Goal: Information Seeking & Learning: Learn about a topic

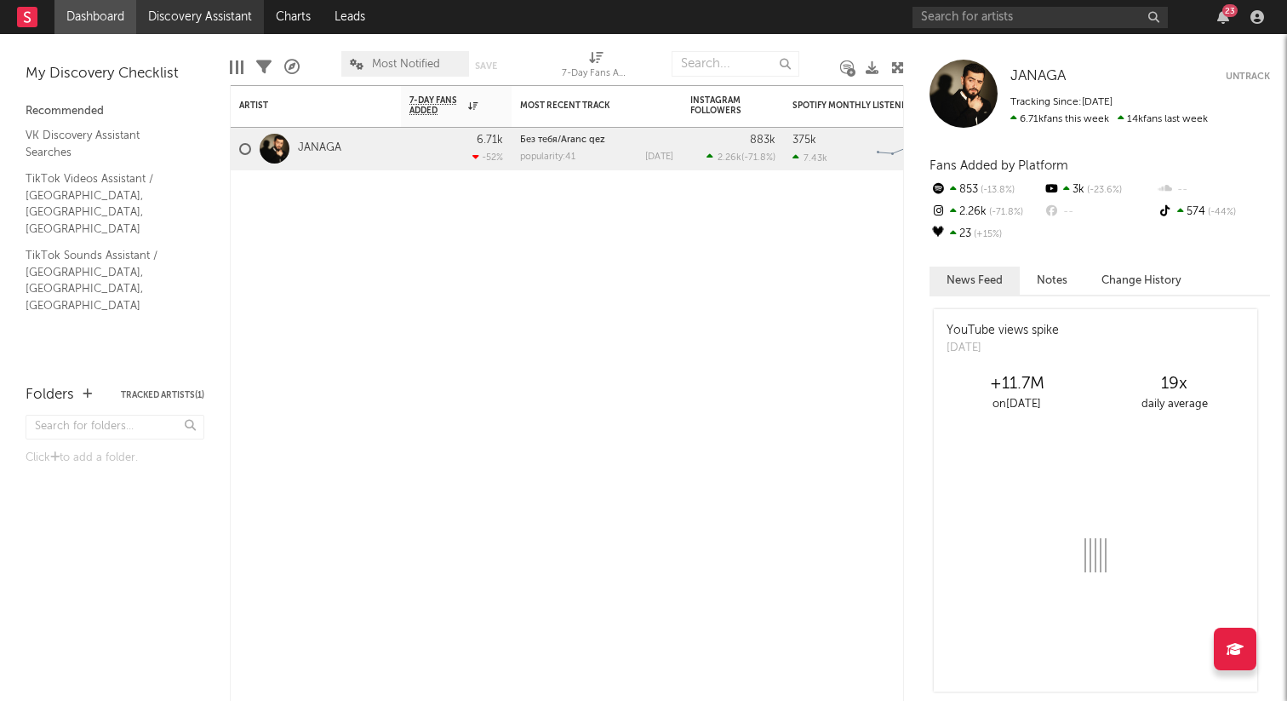
click at [177, 15] on link "Discovery Assistant" at bounding box center [200, 17] width 128 height 34
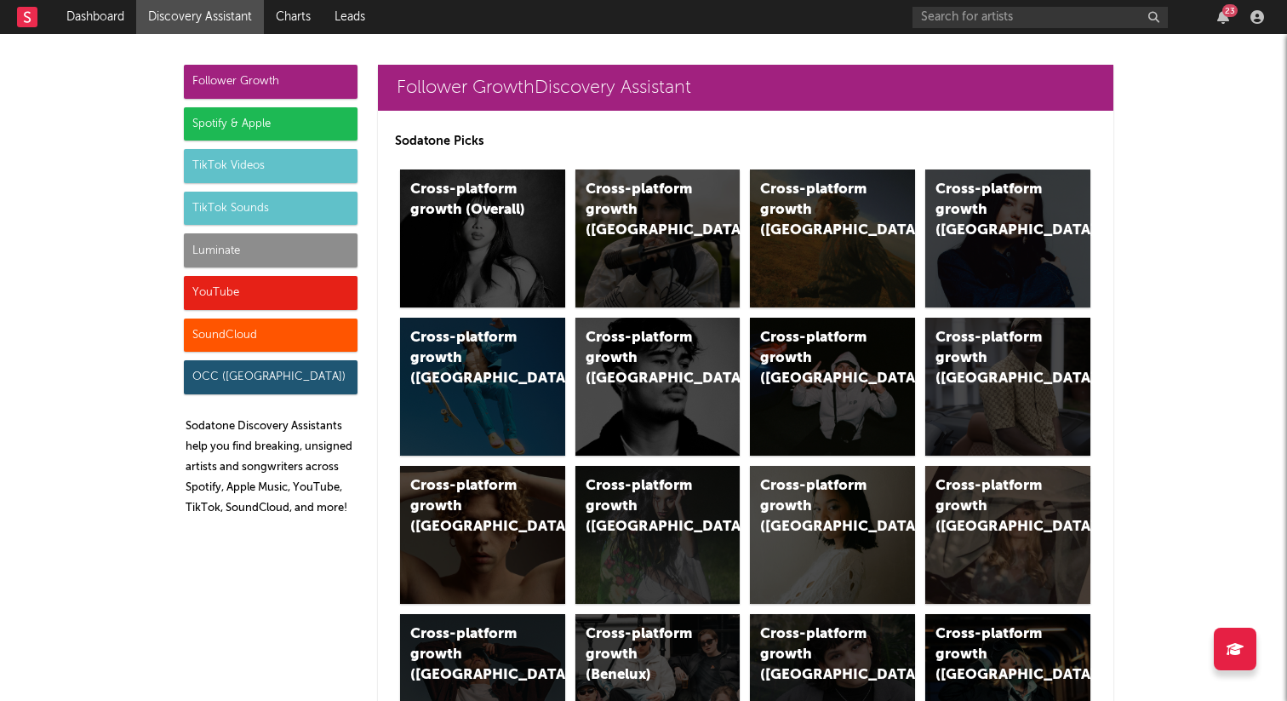
click at [260, 215] on div "TikTok Sounds" at bounding box center [271, 209] width 174 height 34
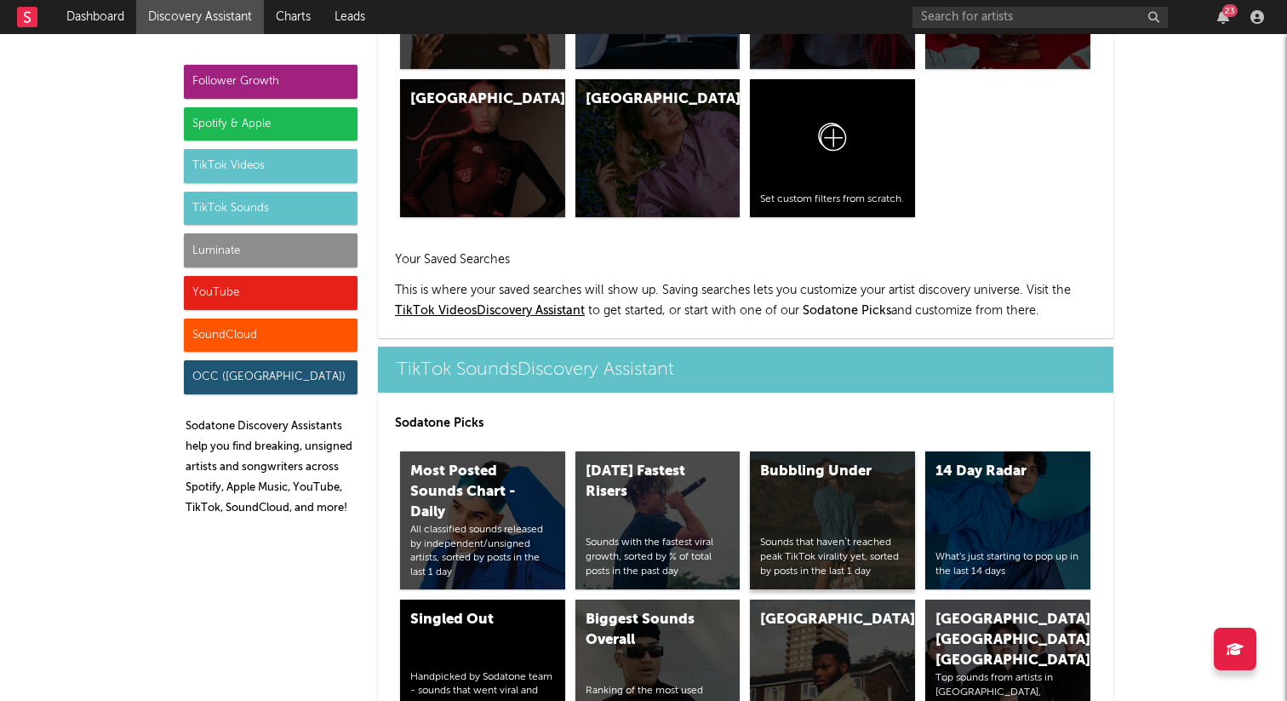
scroll to position [5687, 0]
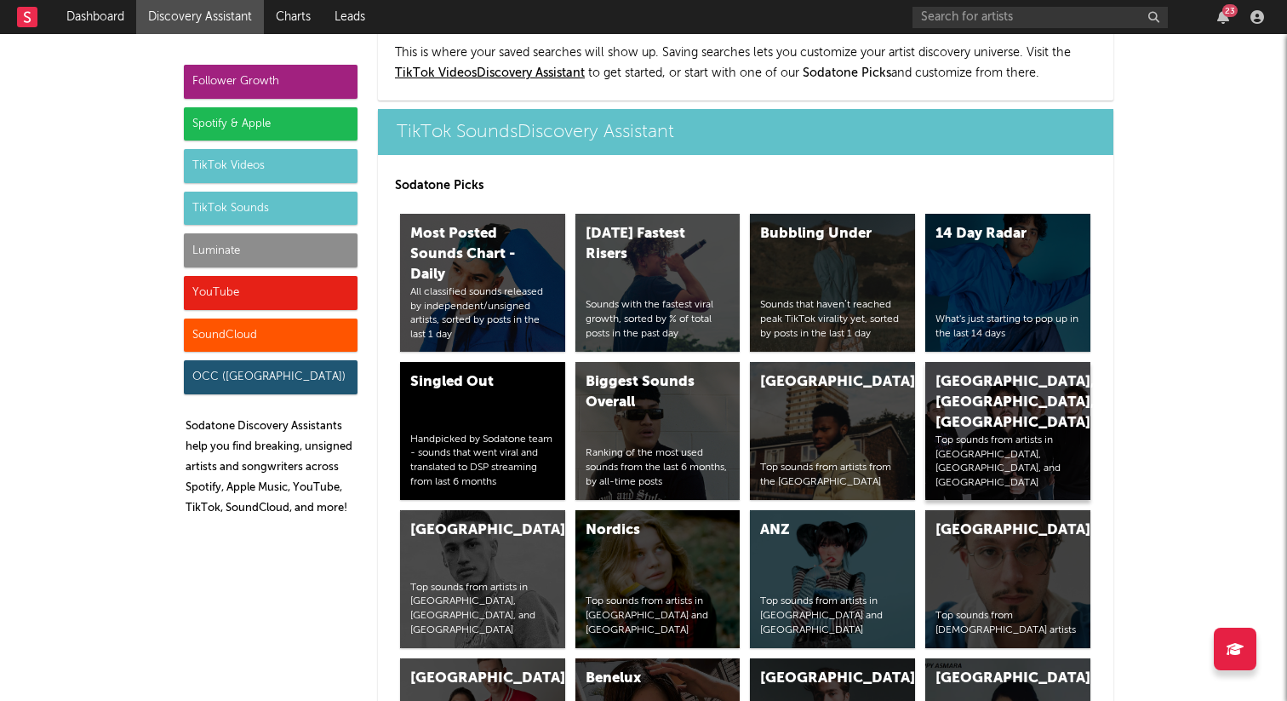
click at [965, 372] on div "[GEOGRAPHIC_DATA], [GEOGRAPHIC_DATA], [GEOGRAPHIC_DATA]" at bounding box center [994, 402] width 116 height 61
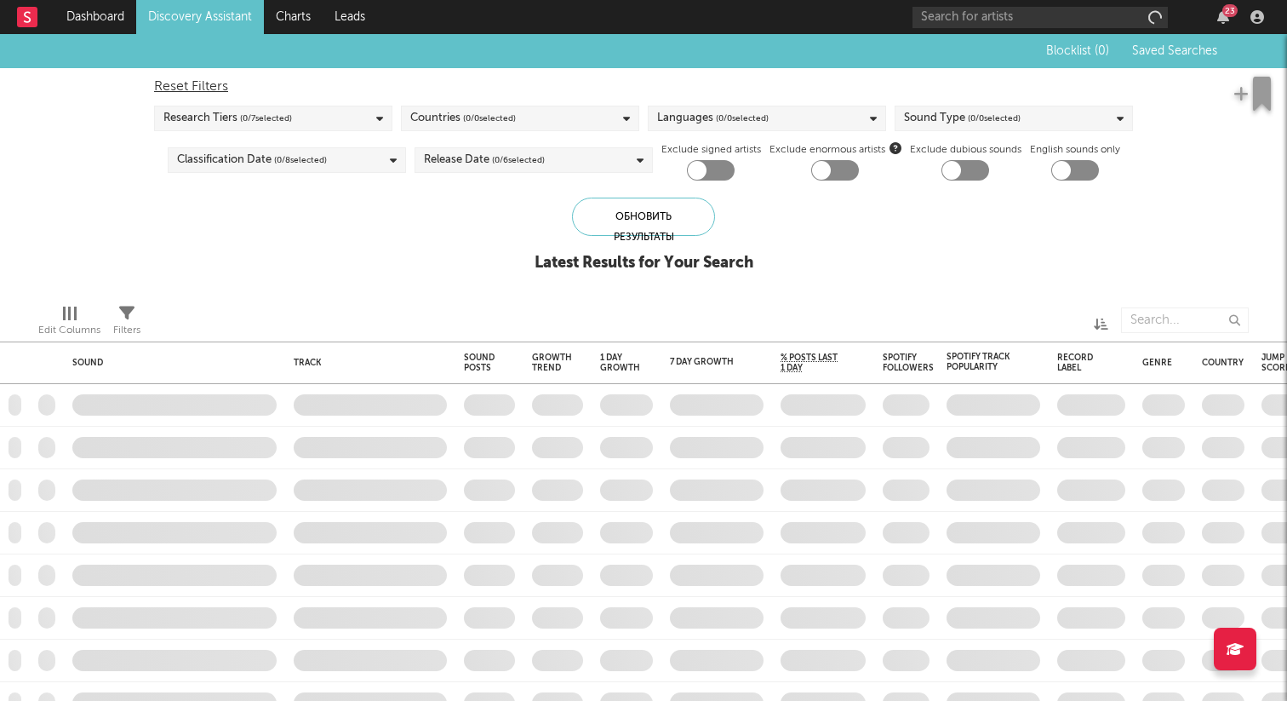
checkbox input "true"
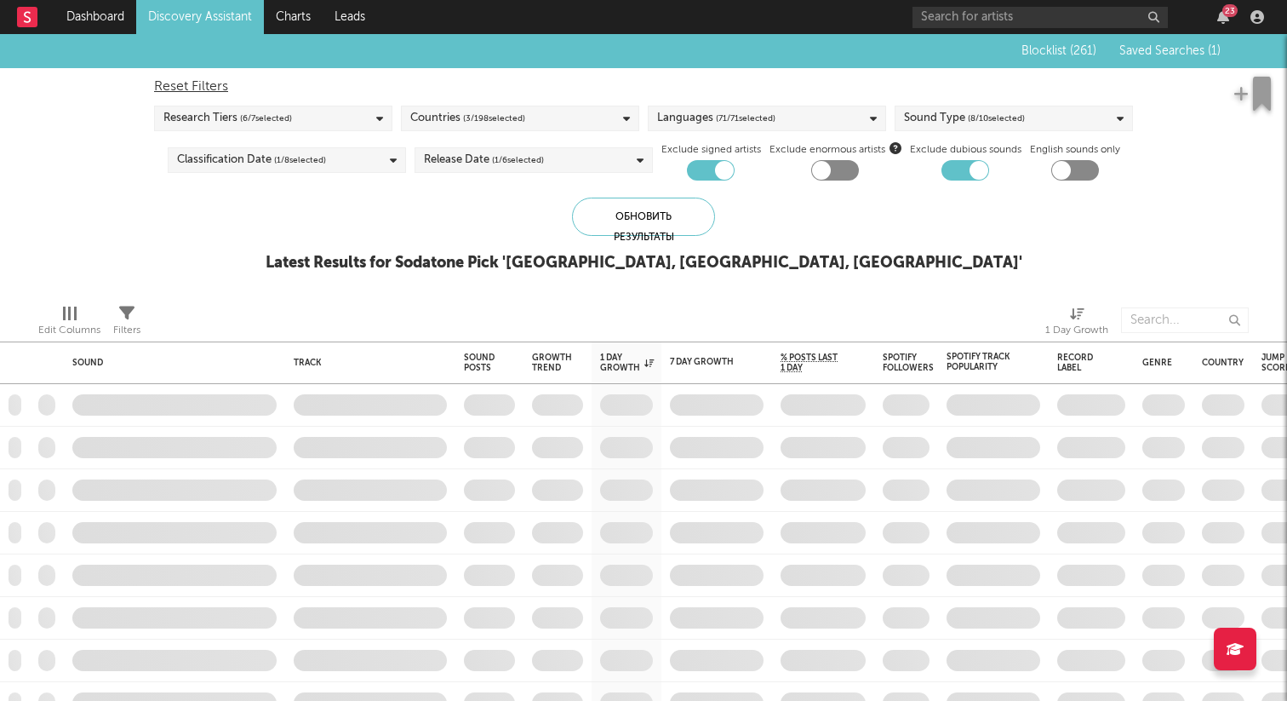
click at [1147, 56] on span "Saved Searches ( 1 )" at bounding box center [1169, 51] width 101 height 12
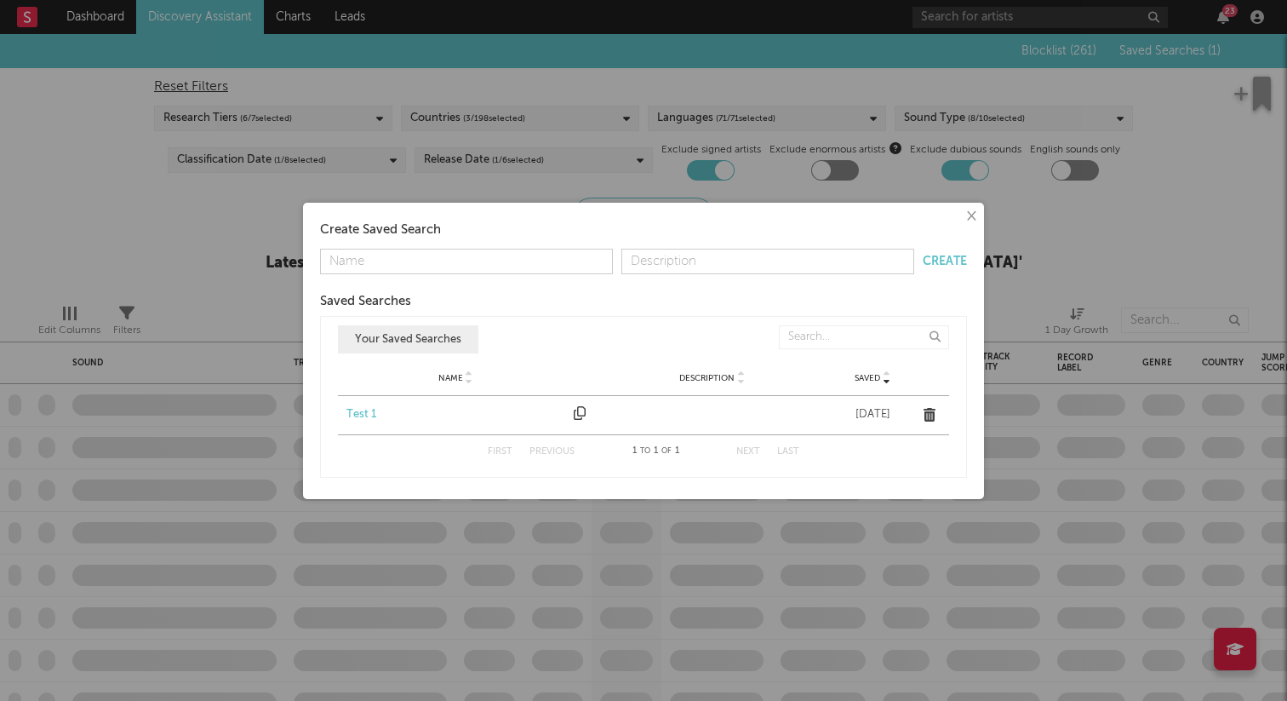
click at [375, 416] on div "Test 1" at bounding box center [455, 414] width 219 height 17
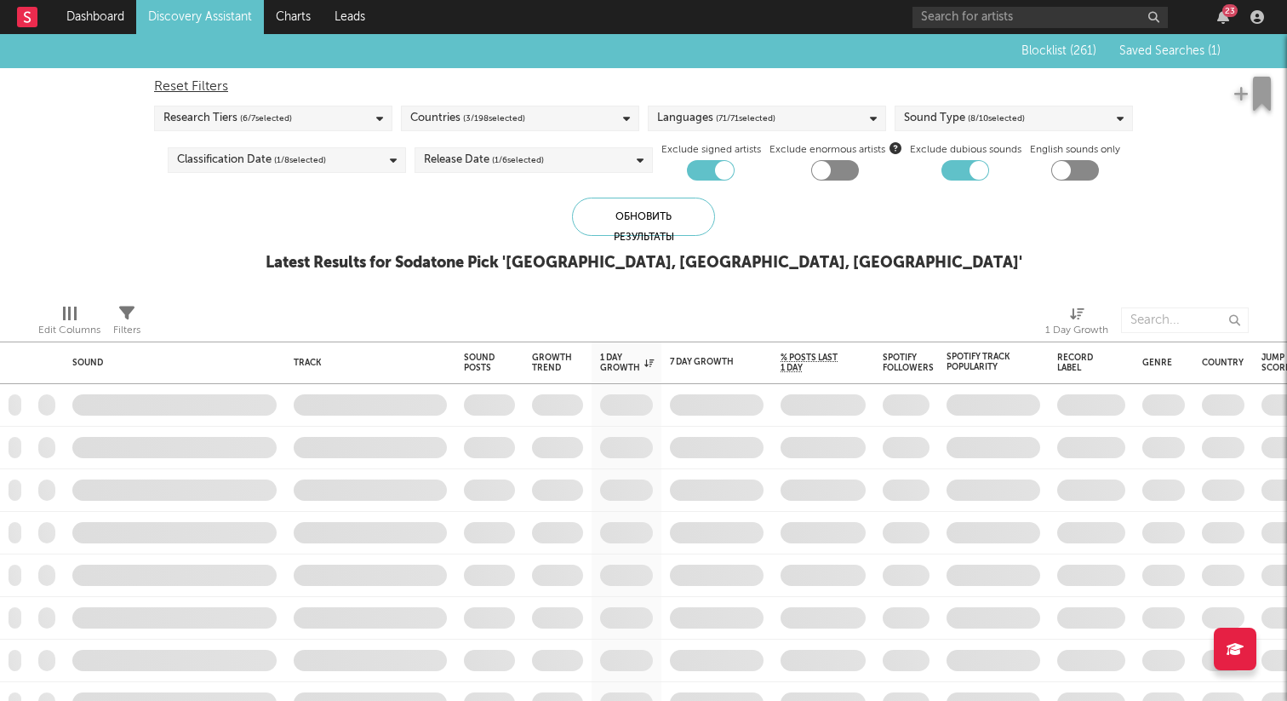
checkbox input "false"
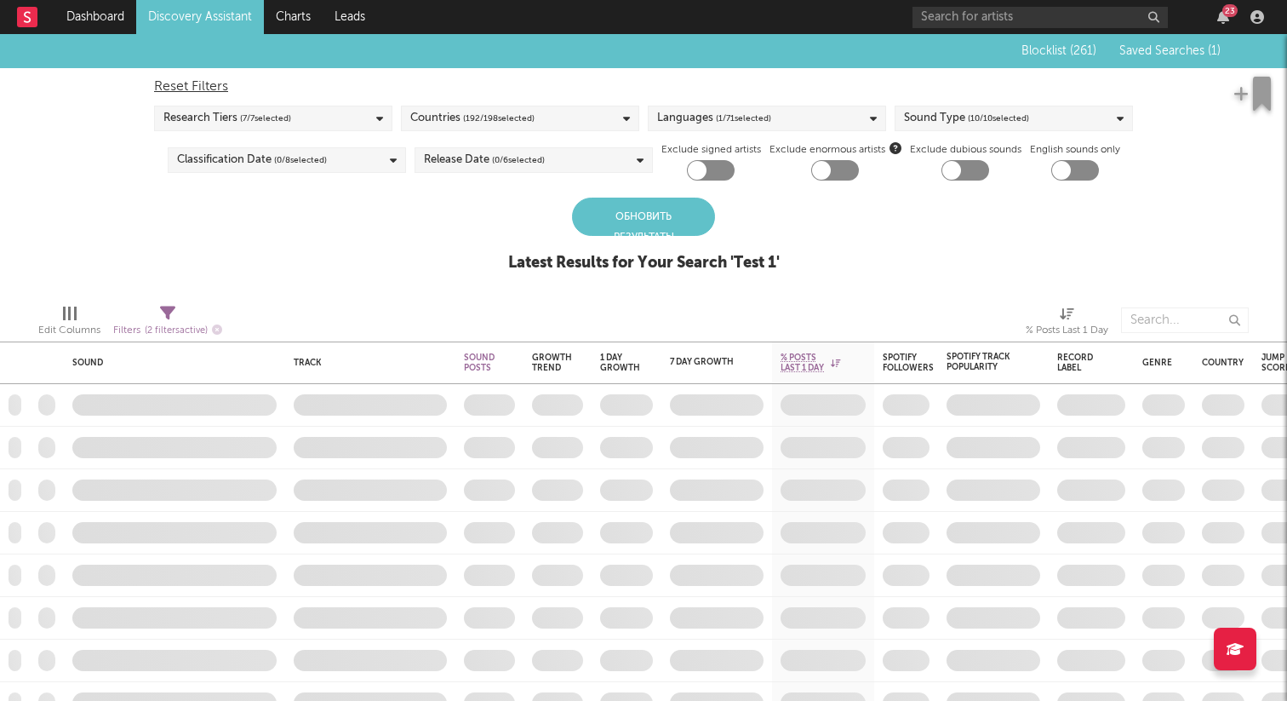
click at [636, 225] on div "Обновить результаты" at bounding box center [643, 216] width 143 height 38
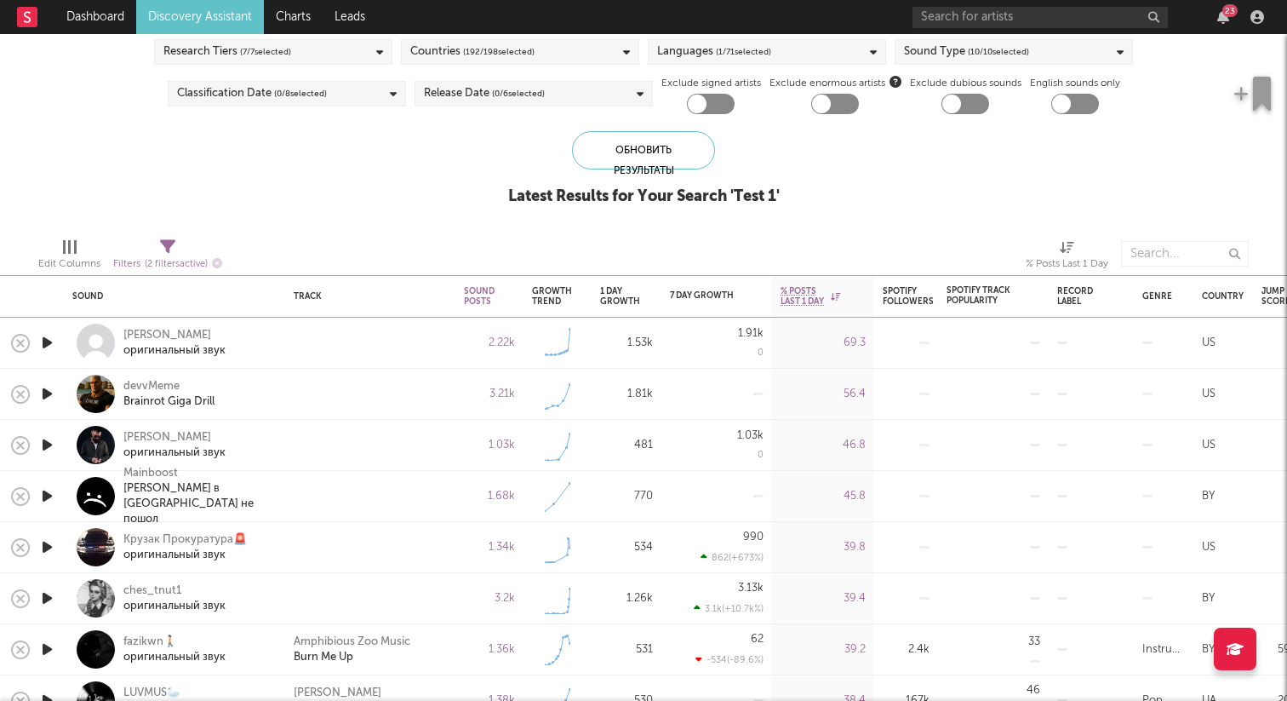
click at [51, 340] on icon "button" at bounding box center [47, 342] width 18 height 21
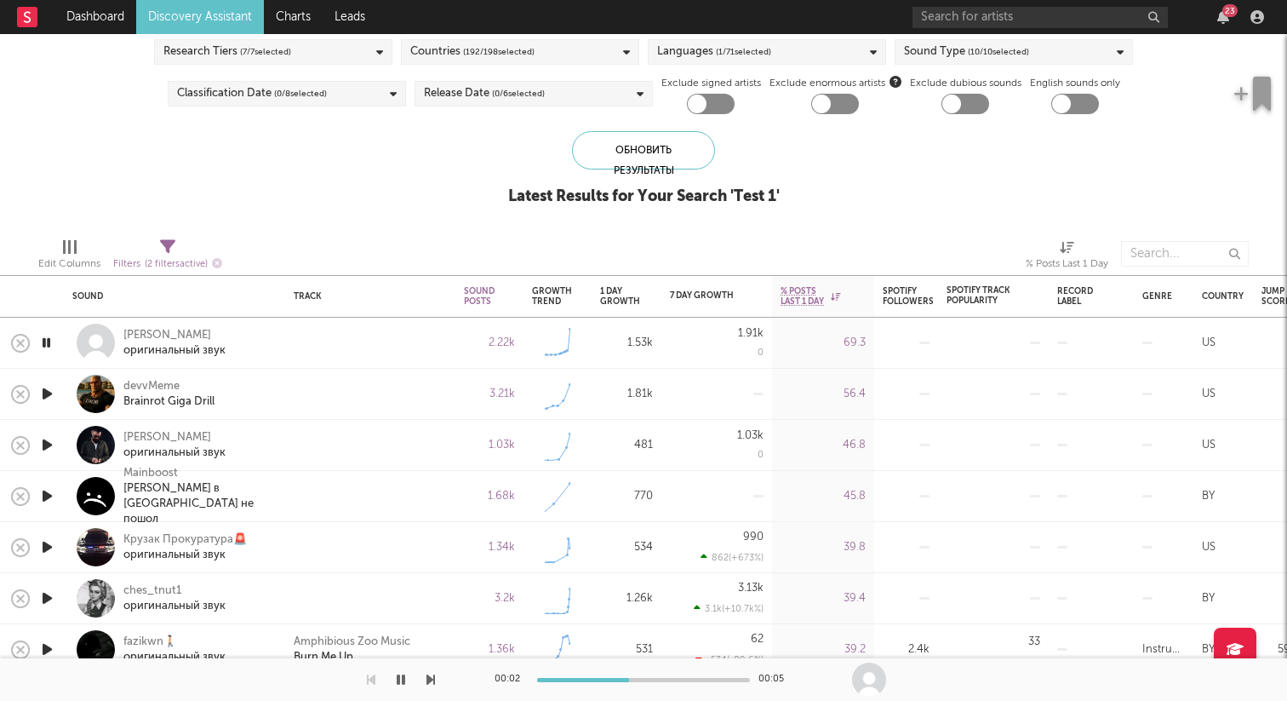
click at [43, 392] on icon "button" at bounding box center [47, 393] width 18 height 21
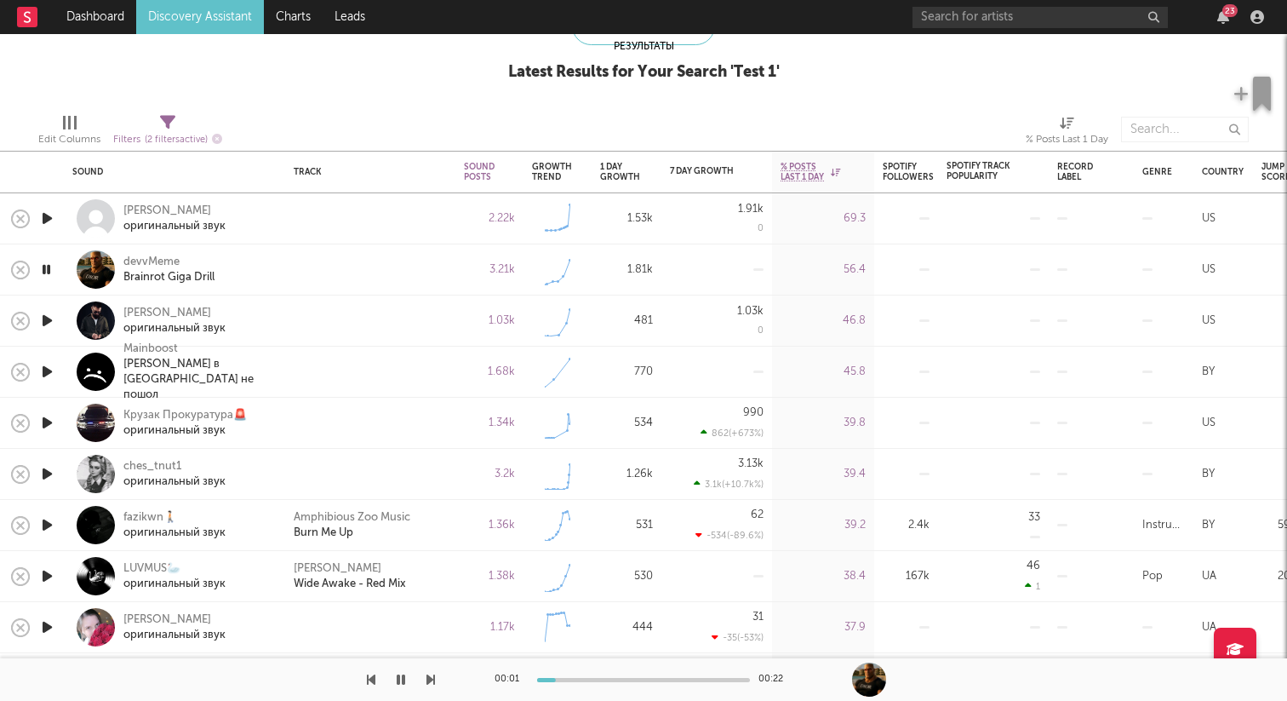
click at [49, 321] on icon "button" at bounding box center [47, 320] width 18 height 21
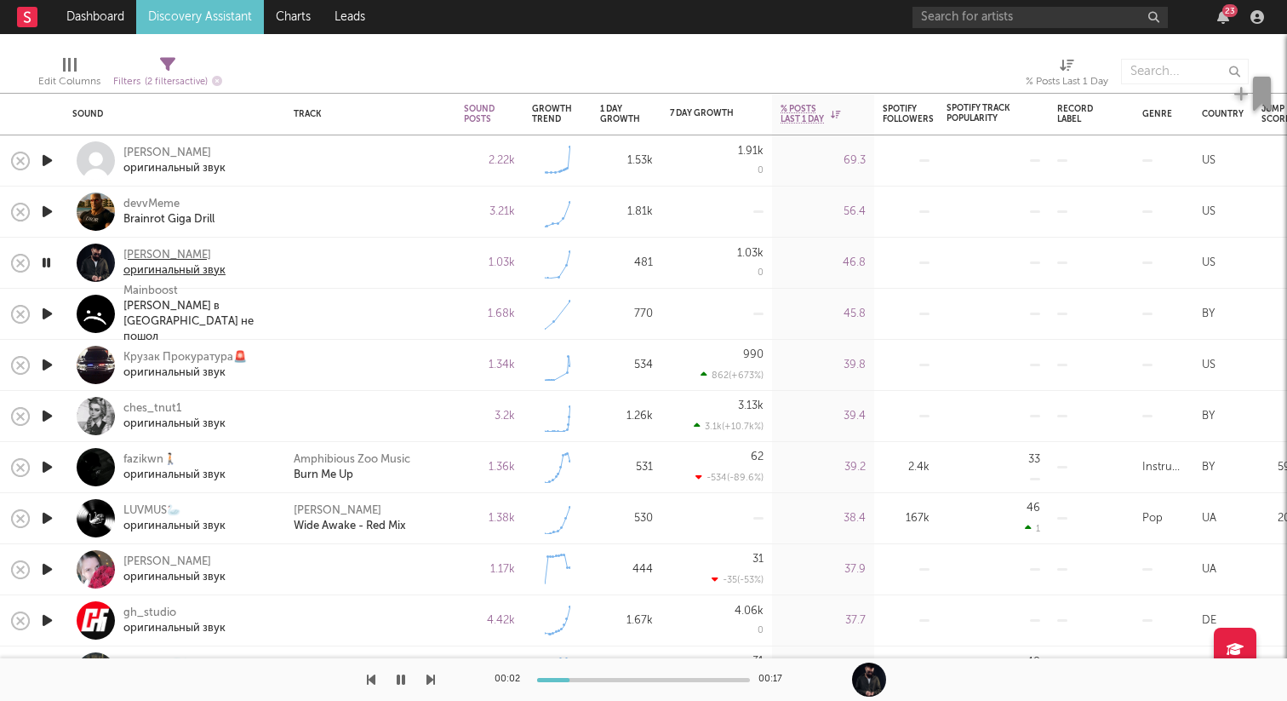
click at [136, 260] on div "[PERSON_NAME]" at bounding box center [174, 255] width 102 height 15
click at [54, 261] on div at bounding box center [46, 262] width 17 height 21
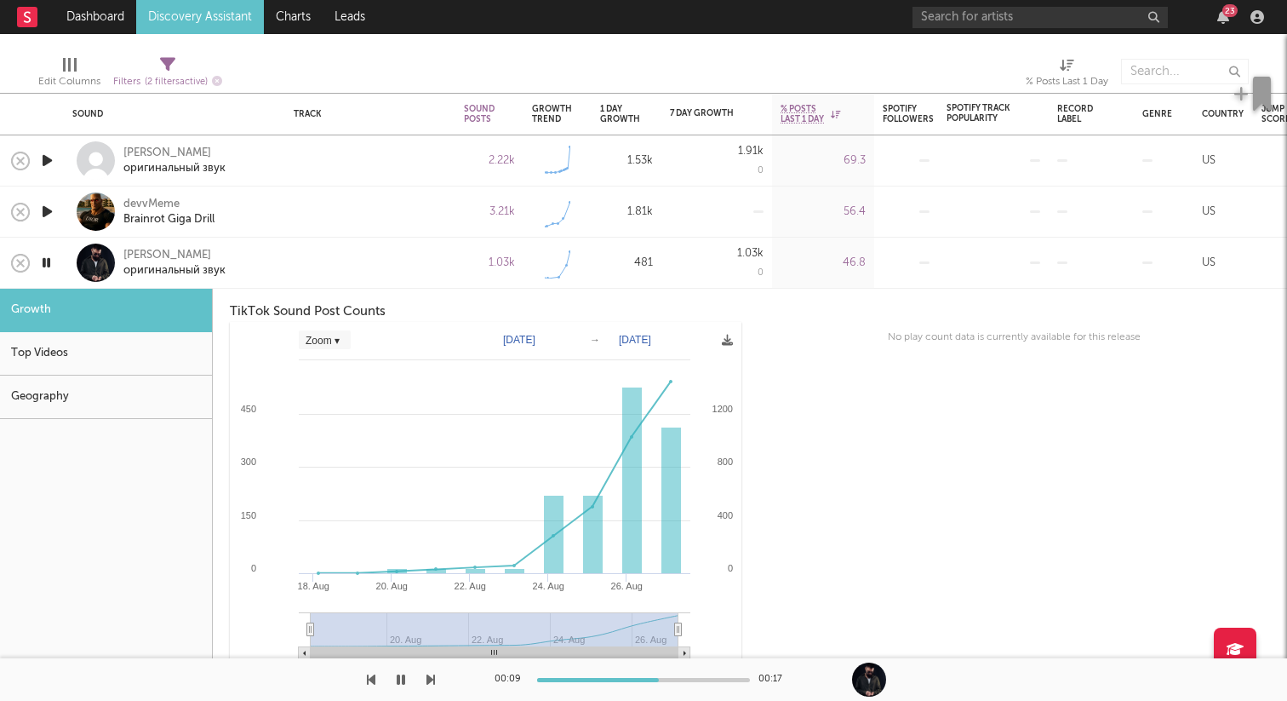
click at [106, 263] on div at bounding box center [96, 262] width 38 height 38
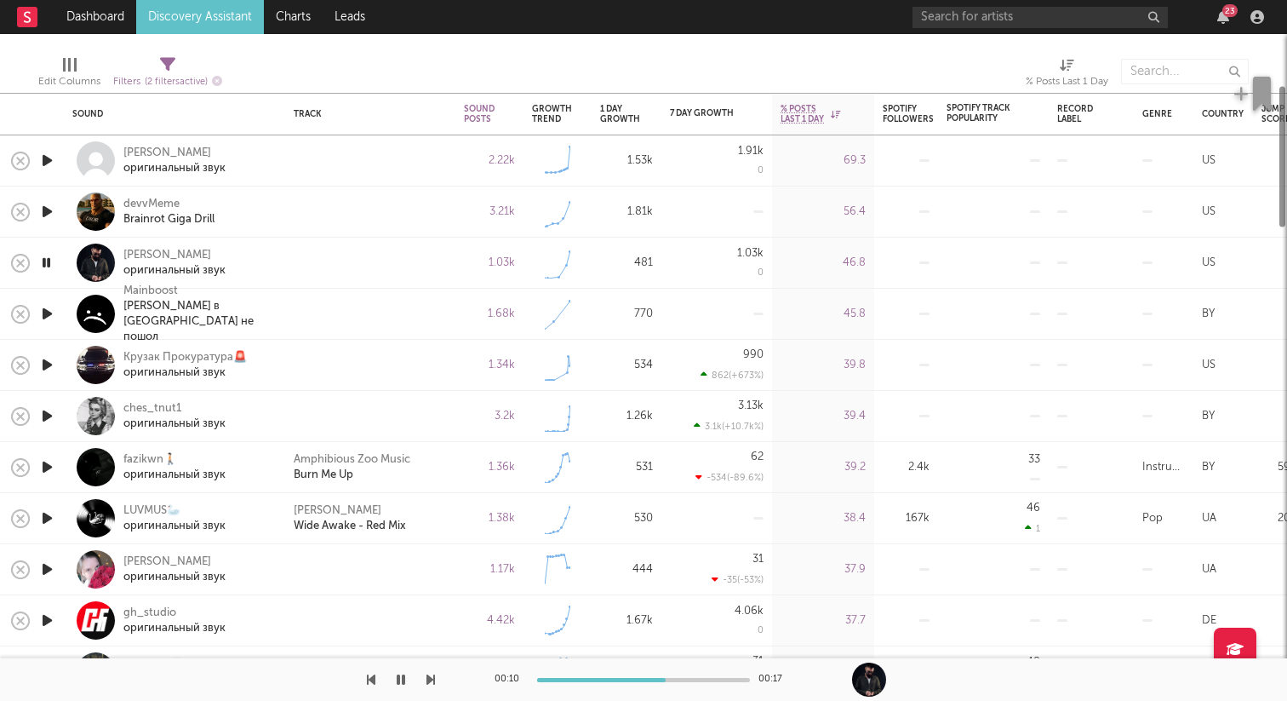
click at [52, 263] on icon "button" at bounding box center [46, 262] width 16 height 21
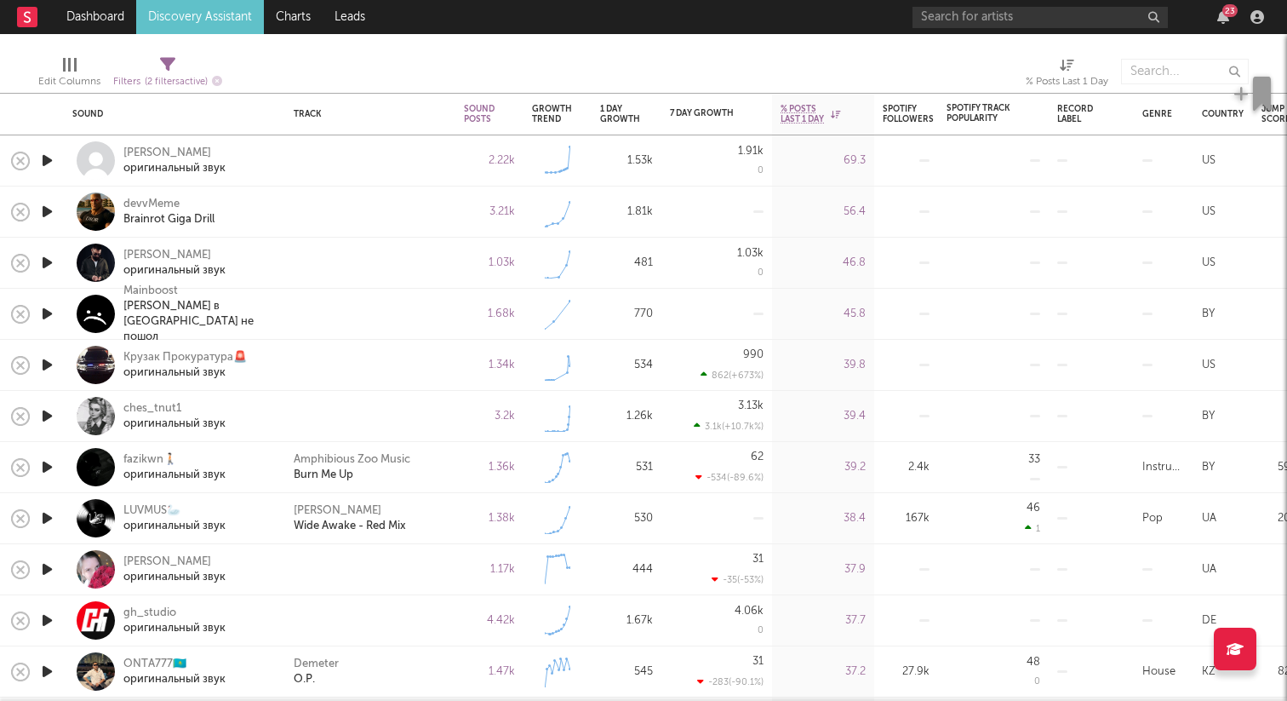
click at [45, 312] on icon "button" at bounding box center [47, 313] width 18 height 21
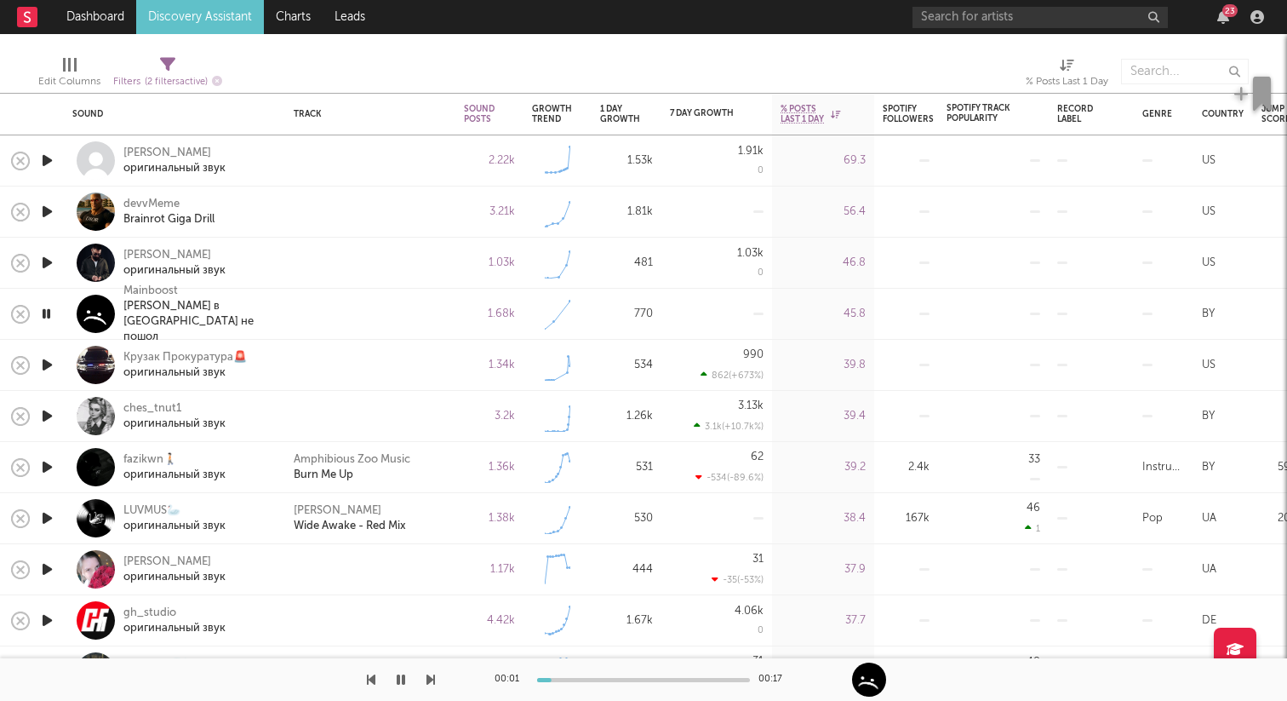
click at [50, 363] on icon "button" at bounding box center [47, 364] width 18 height 21
click at [50, 363] on icon "button" at bounding box center [46, 364] width 16 height 21
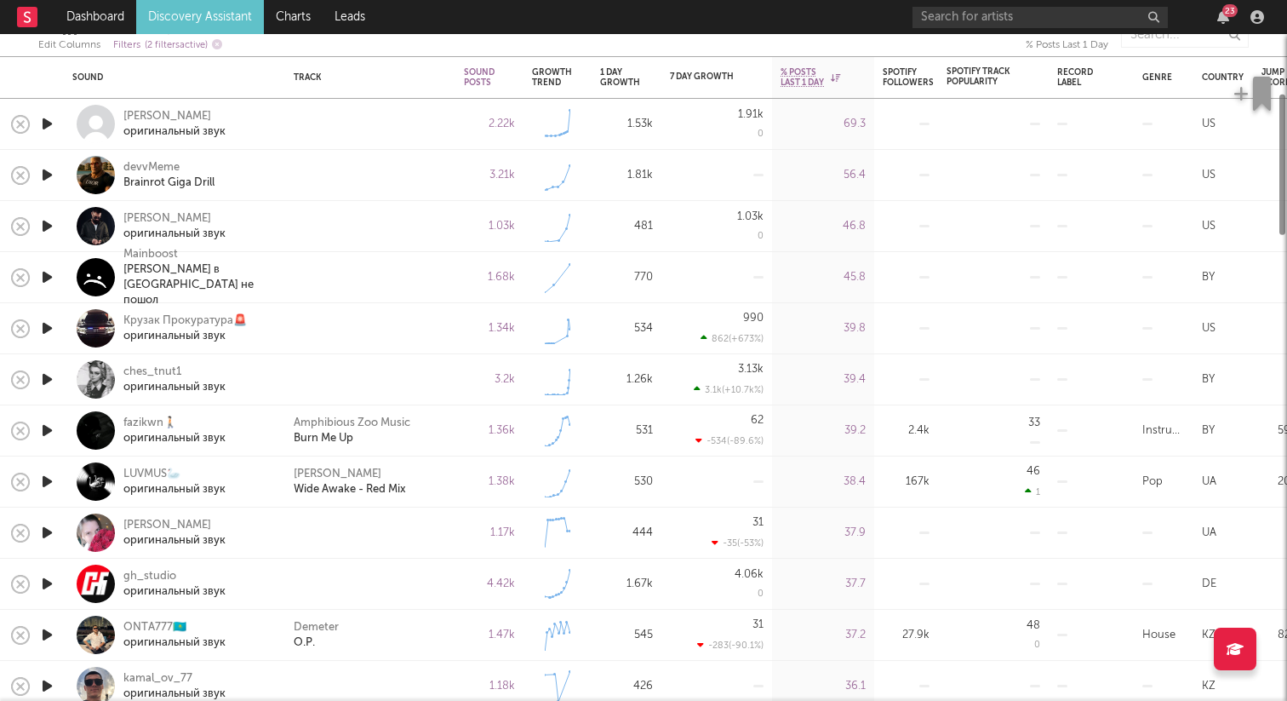
click at [49, 372] on icon "button" at bounding box center [47, 379] width 18 height 21
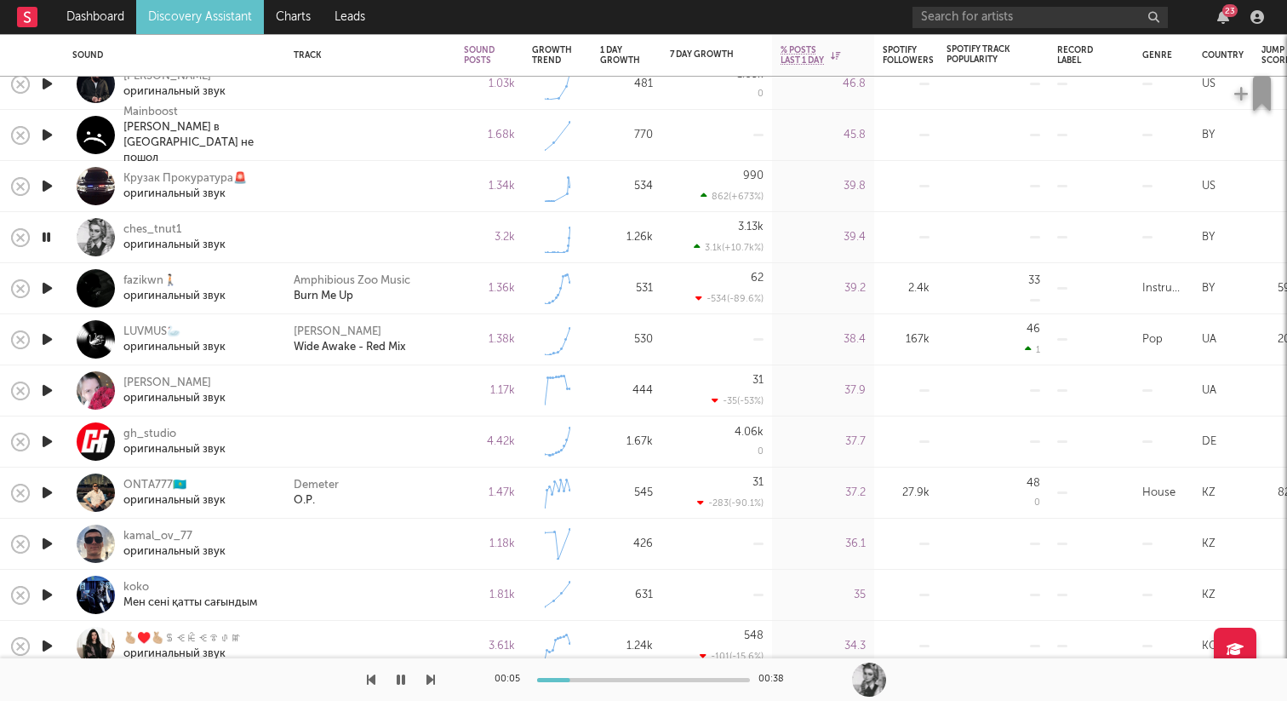
click at [52, 385] on icon "button" at bounding box center [47, 390] width 18 height 21
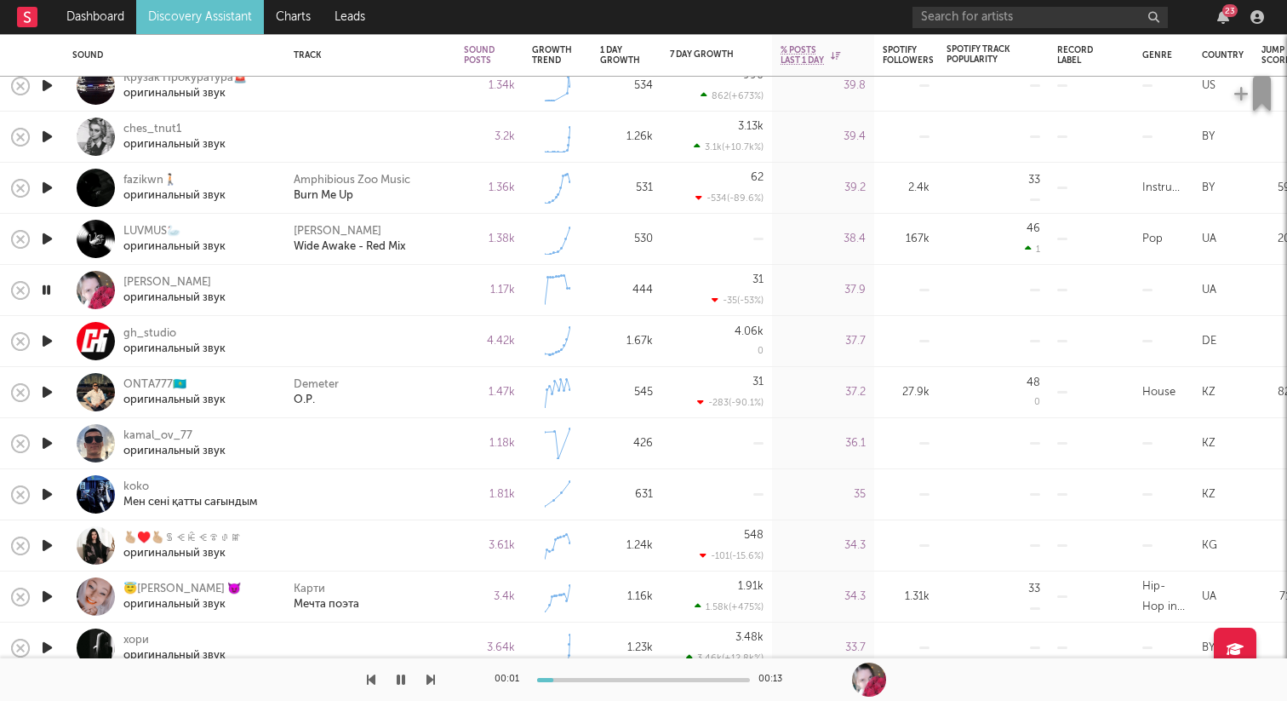
click at [51, 341] on icon "button" at bounding box center [47, 340] width 18 height 21
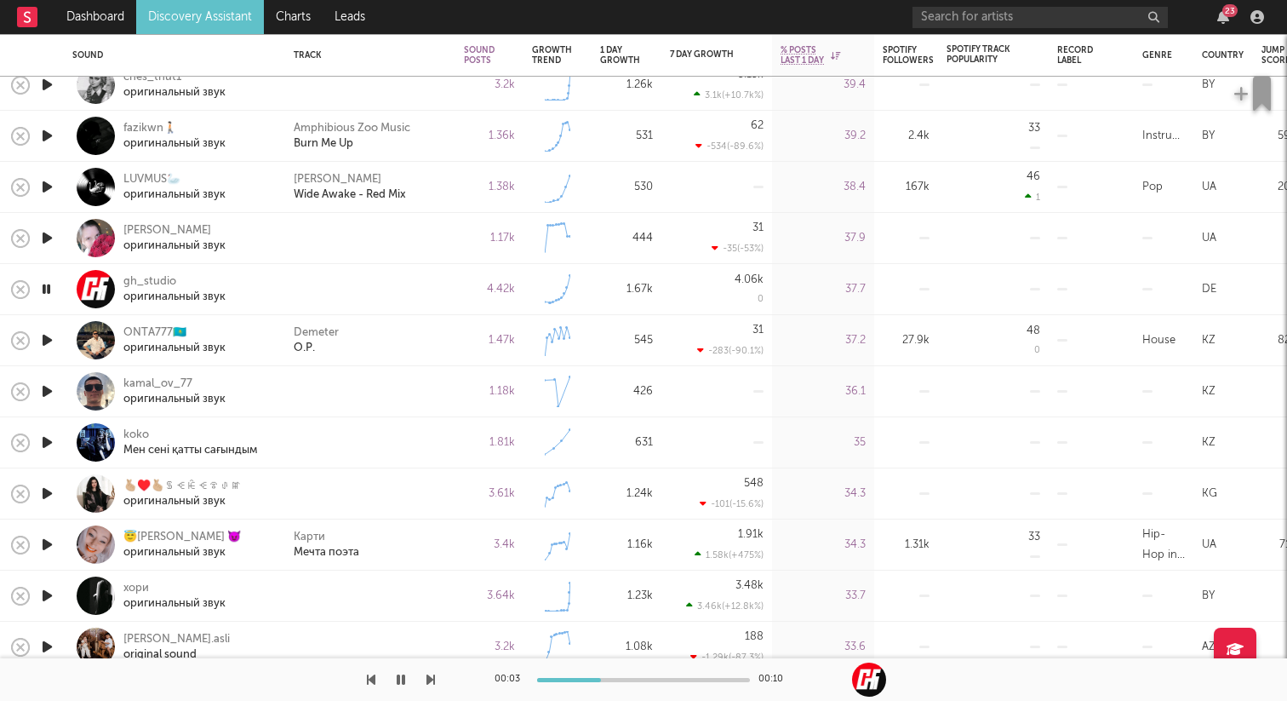
click at [50, 389] on icon "button" at bounding box center [47, 391] width 18 height 21
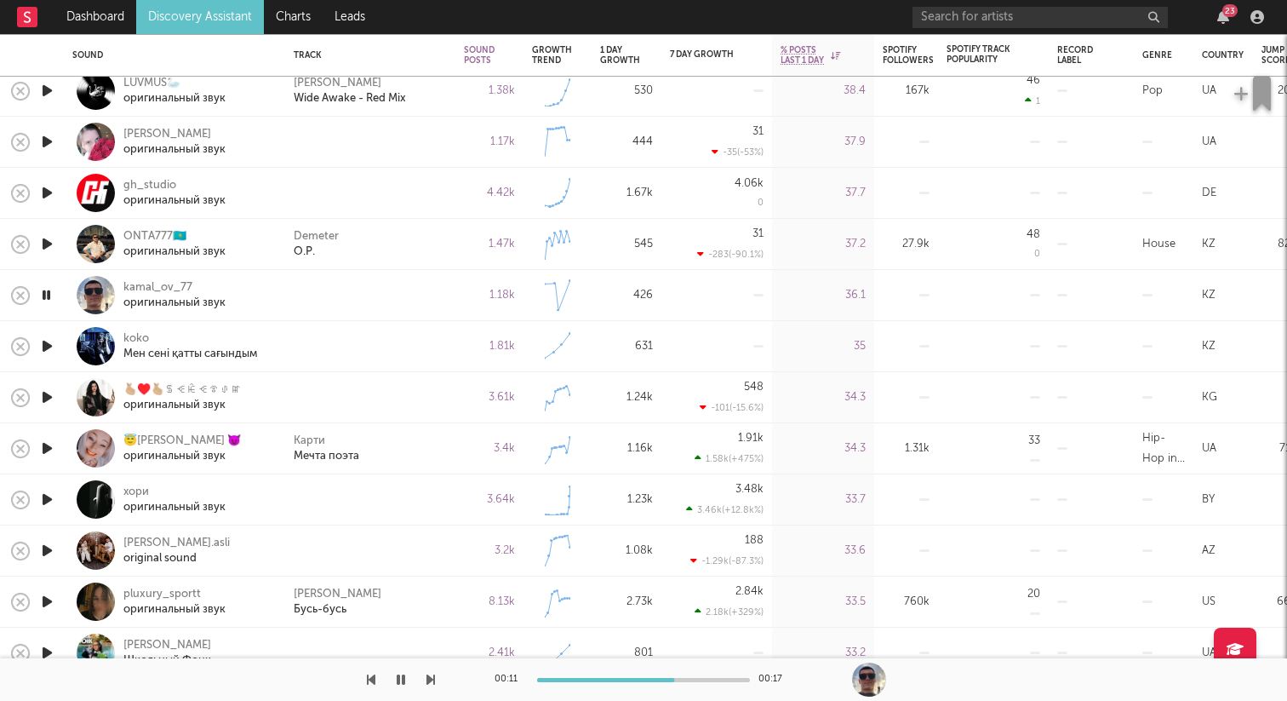
click at [51, 402] on icon "button" at bounding box center [47, 396] width 18 height 21
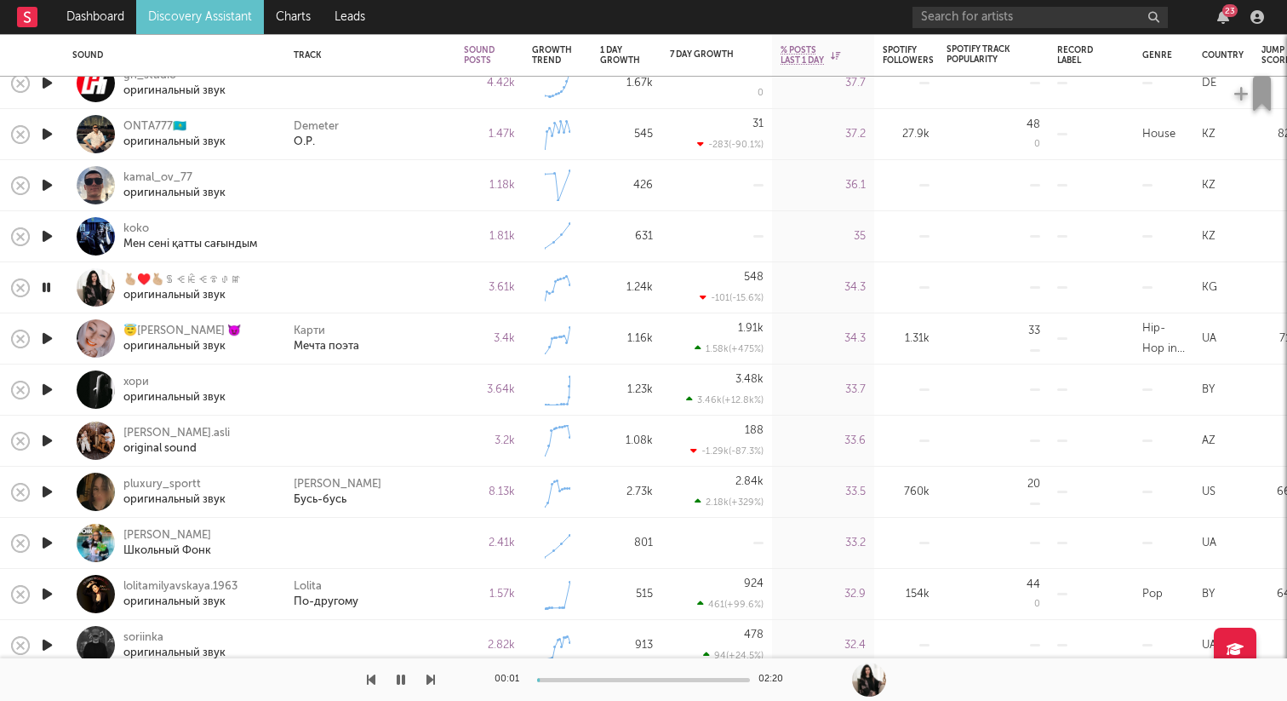
click at [49, 386] on icon "button" at bounding box center [47, 389] width 18 height 21
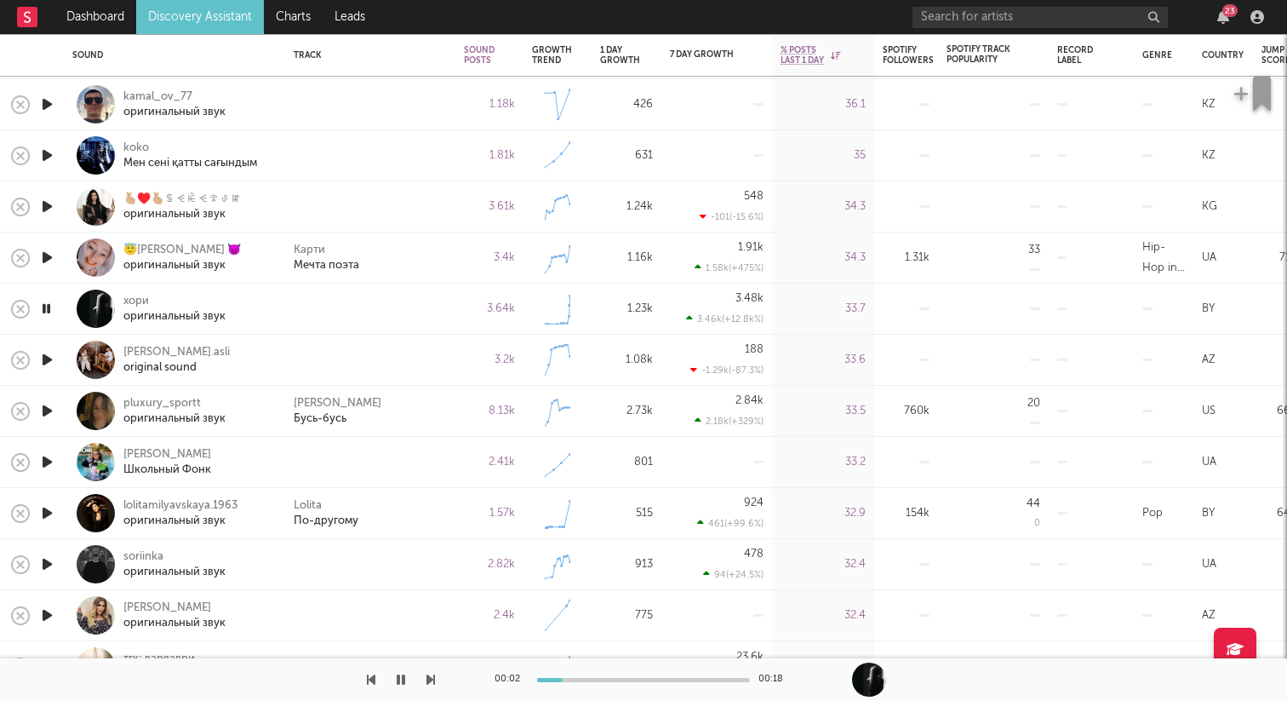
click at [46, 358] on icon "button" at bounding box center [47, 359] width 18 height 21
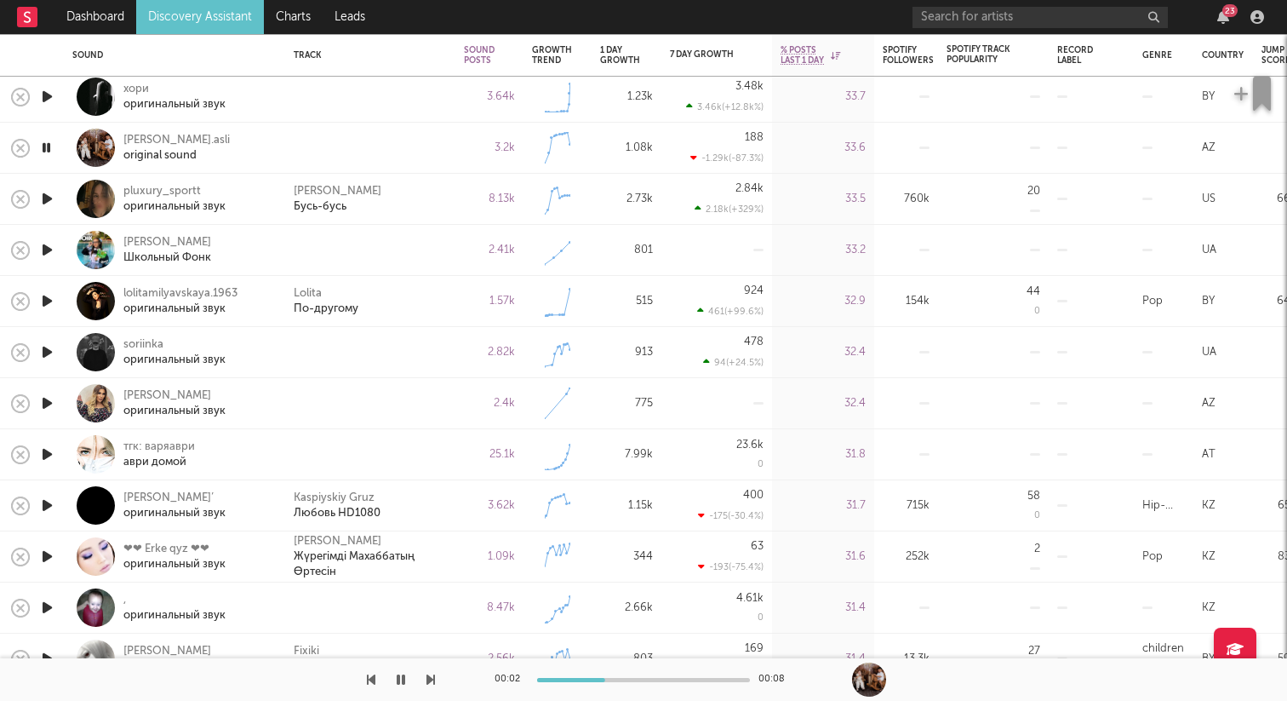
click at [53, 349] on icon "button" at bounding box center [47, 351] width 18 height 21
click at [52, 406] on icon "button" at bounding box center [47, 402] width 18 height 21
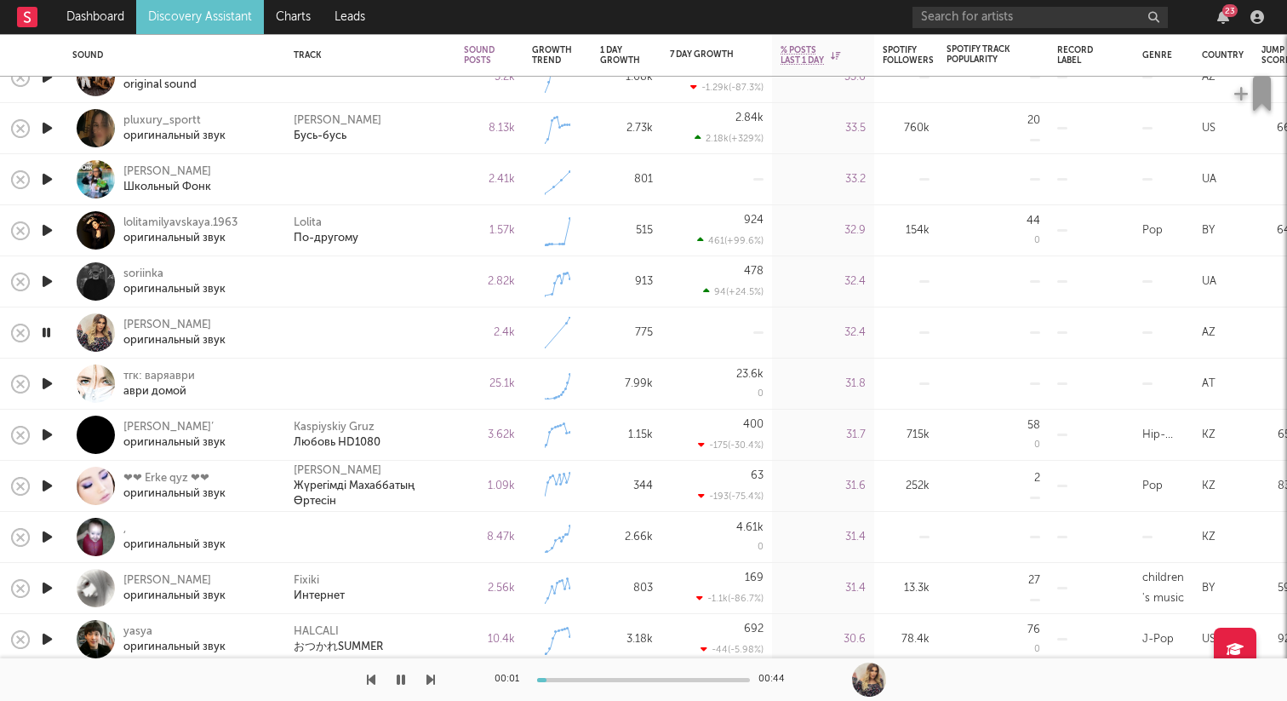
click at [52, 391] on icon "button" at bounding box center [47, 383] width 18 height 21
click at [53, 385] on icon "button" at bounding box center [46, 383] width 16 height 21
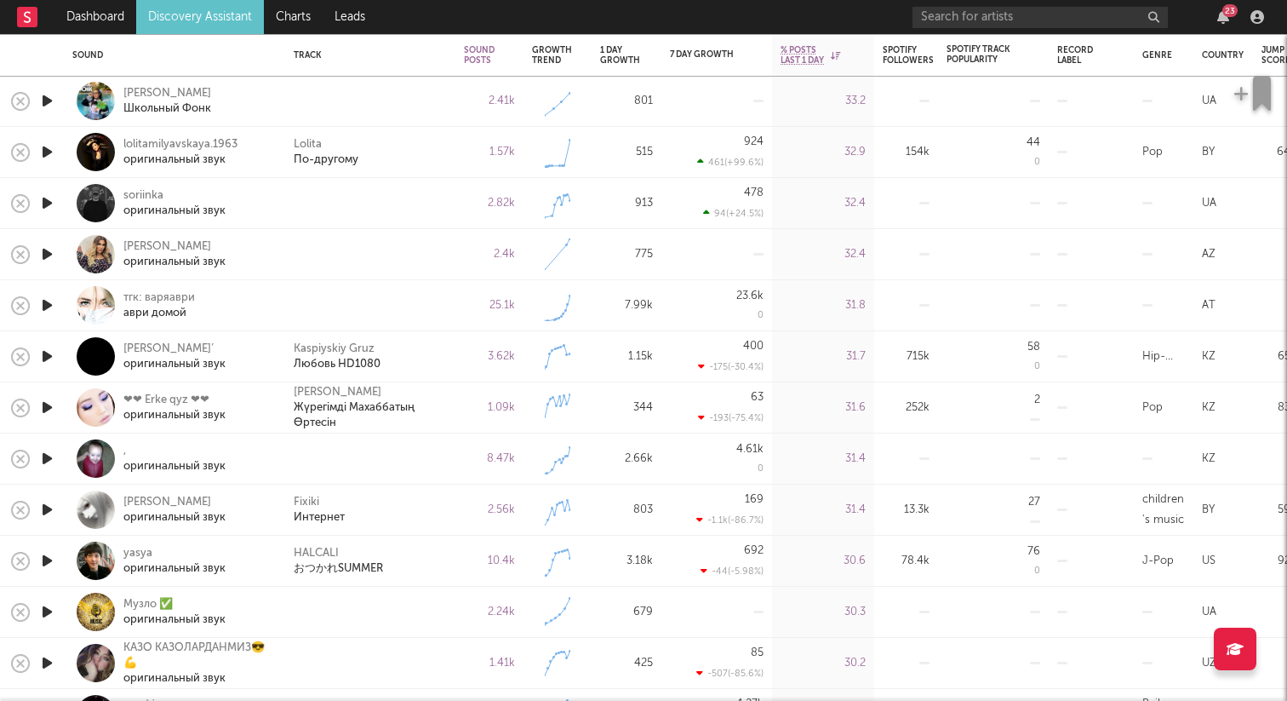
click at [51, 461] on icon "button" at bounding box center [47, 458] width 18 height 21
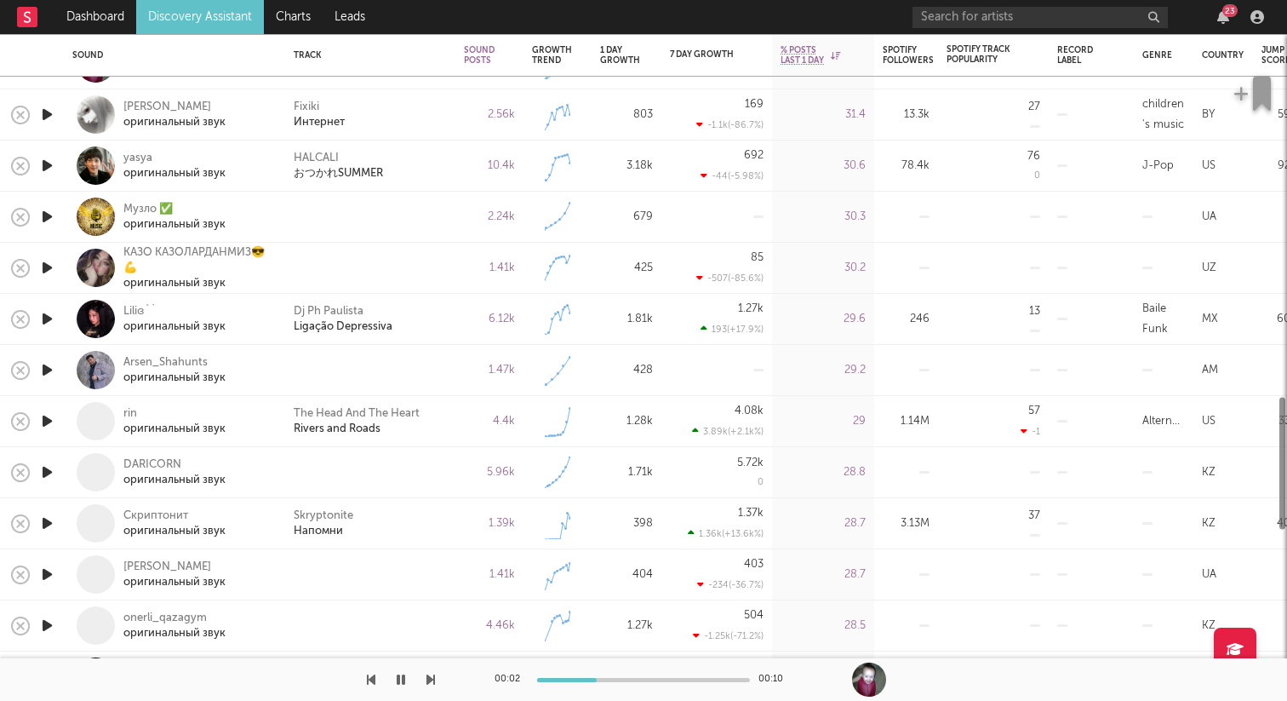
click at [49, 371] on icon "button" at bounding box center [47, 369] width 18 height 21
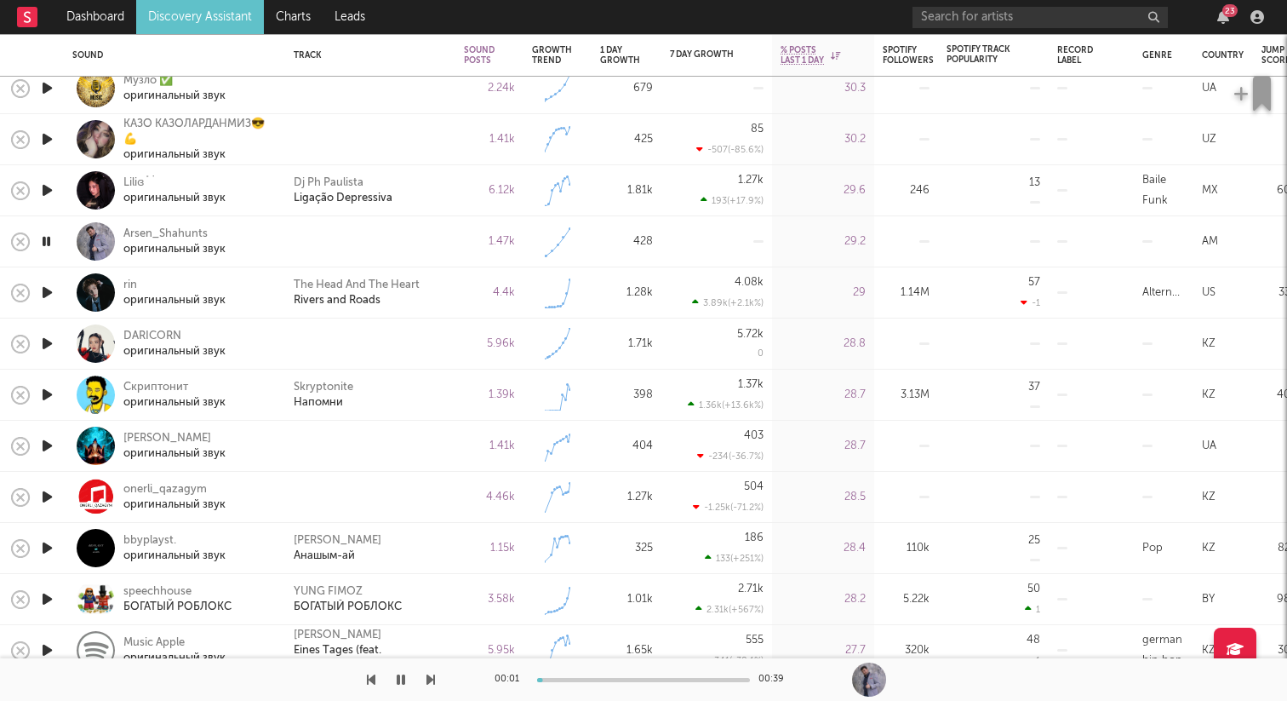
click at [44, 342] on icon "button" at bounding box center [47, 343] width 18 height 21
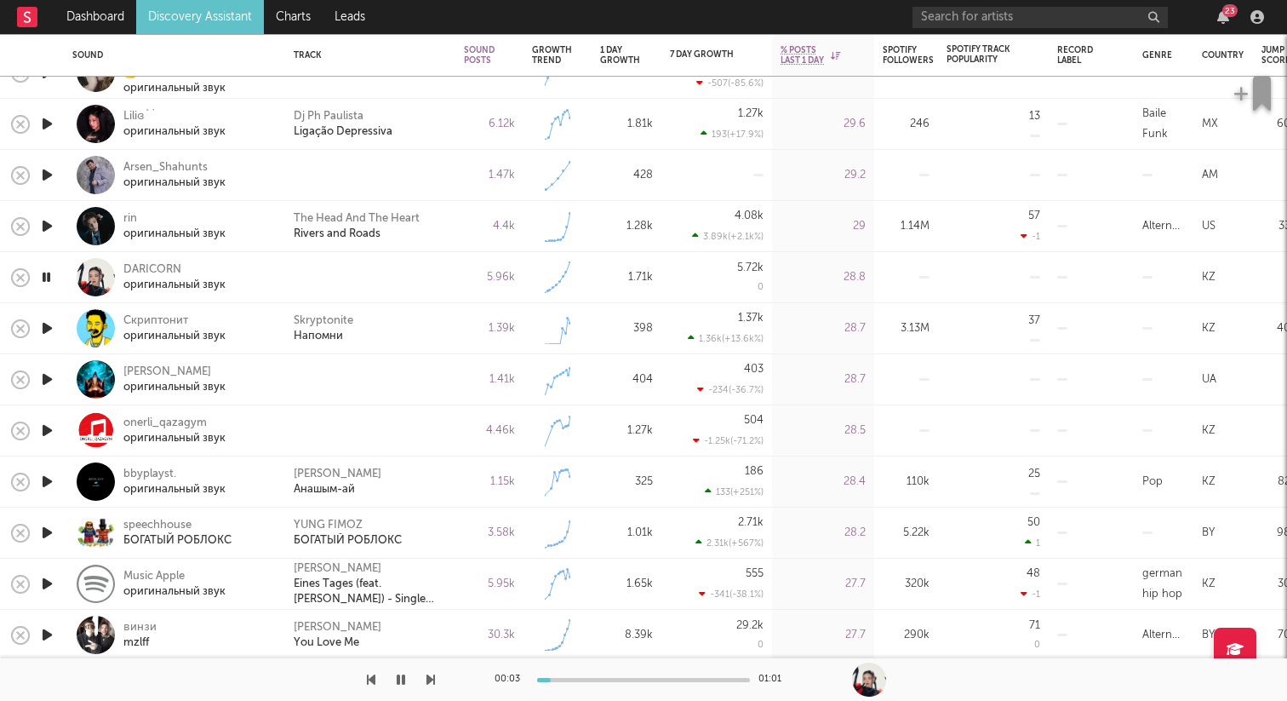
click at [49, 273] on icon "button" at bounding box center [46, 276] width 16 height 21
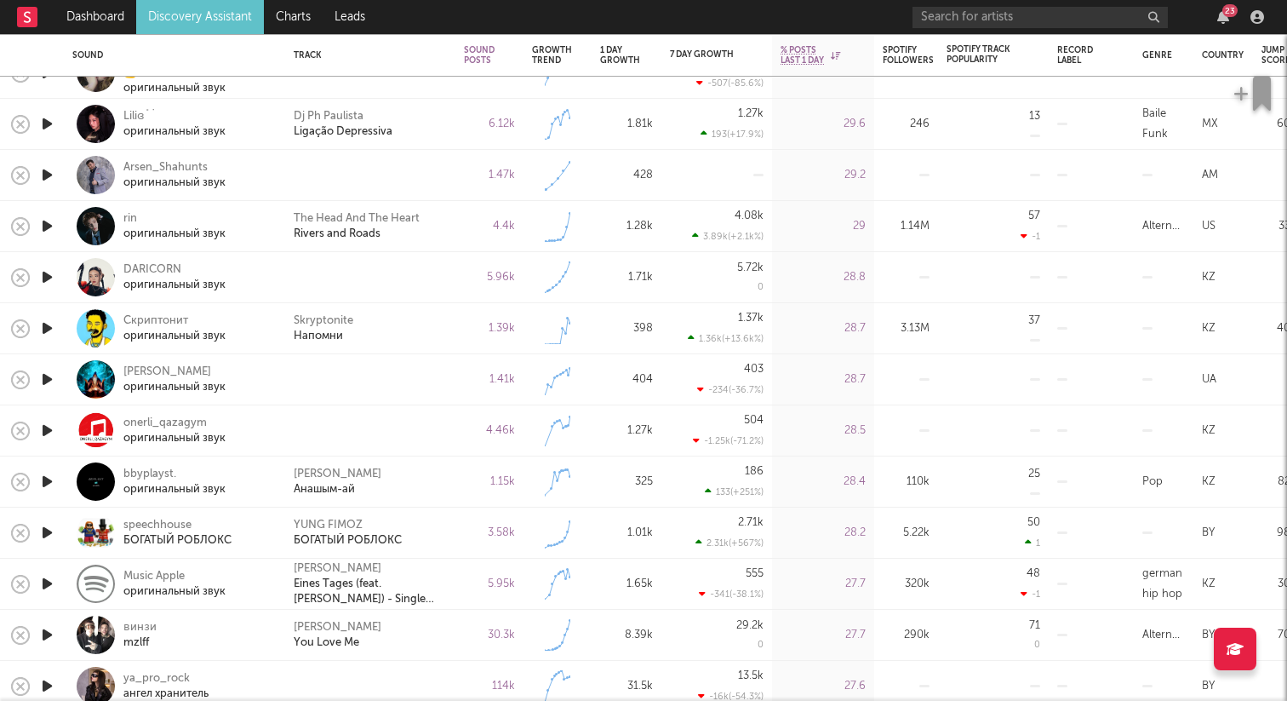
click at [48, 374] on icon "button" at bounding box center [47, 379] width 18 height 21
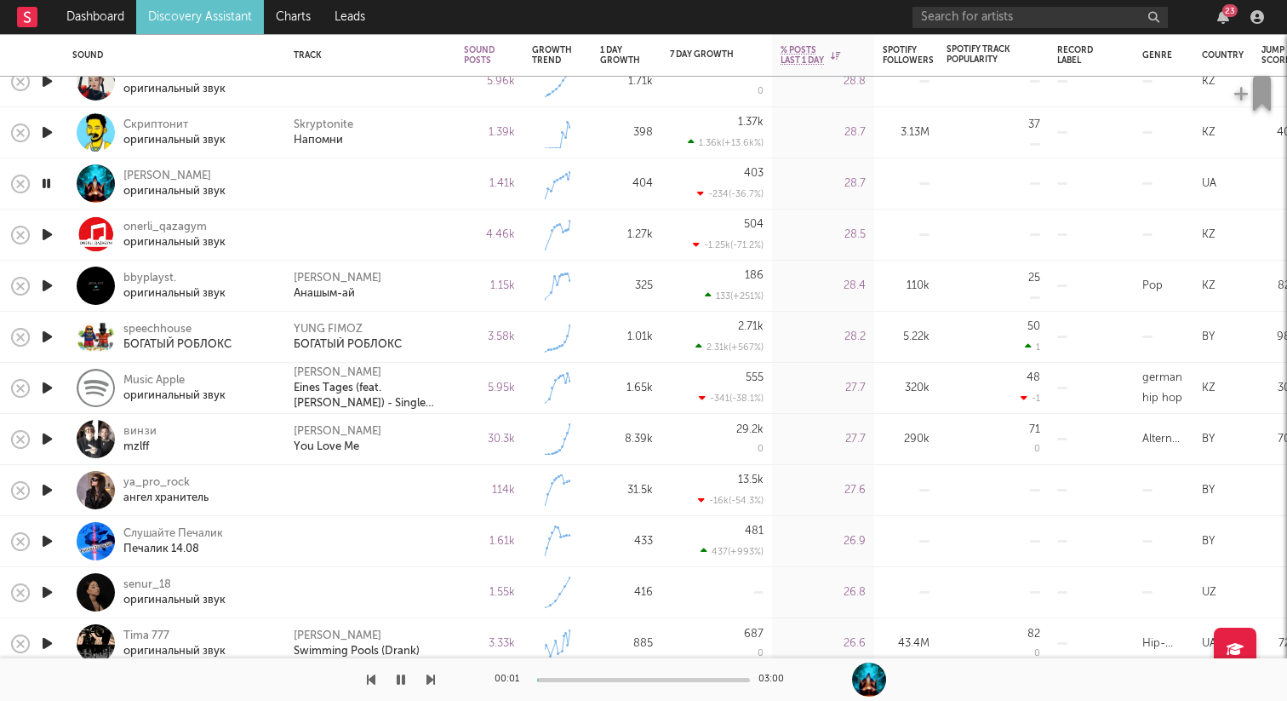
click at [51, 179] on icon "button" at bounding box center [46, 183] width 16 height 21
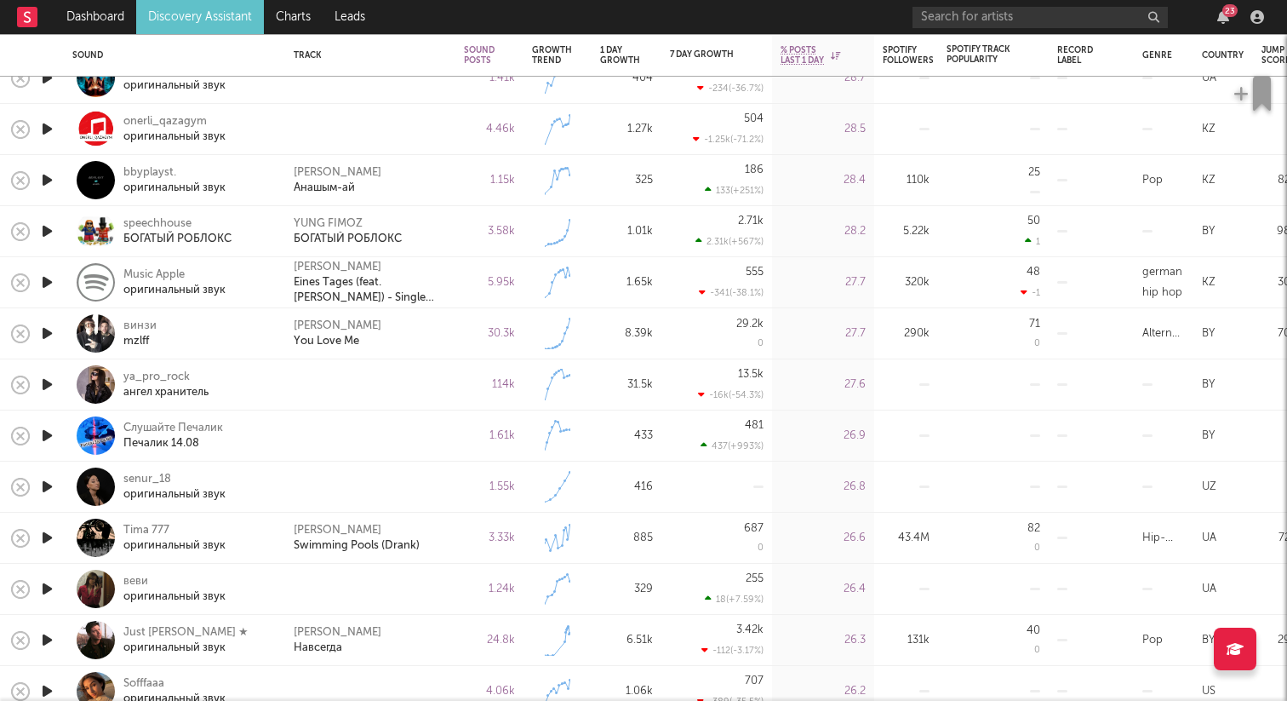
click at [51, 430] on icon "button" at bounding box center [47, 435] width 18 height 21
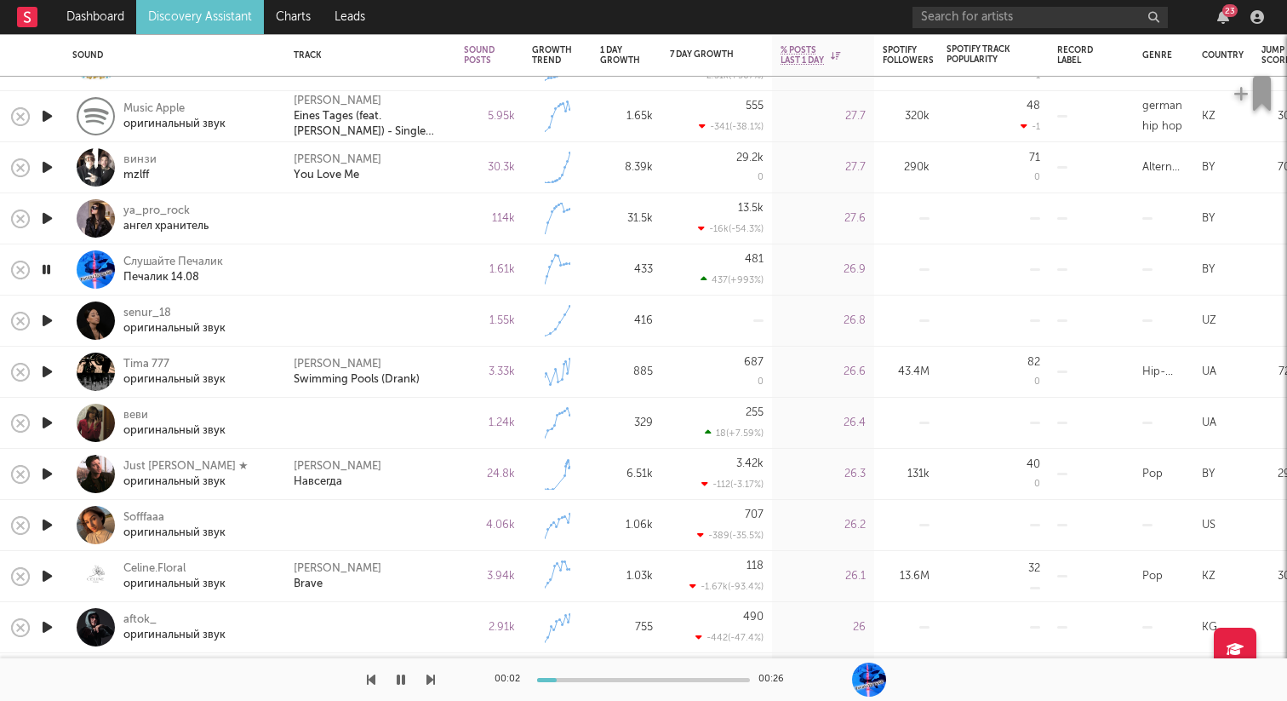
click at [49, 266] on icon "button" at bounding box center [46, 269] width 16 height 21
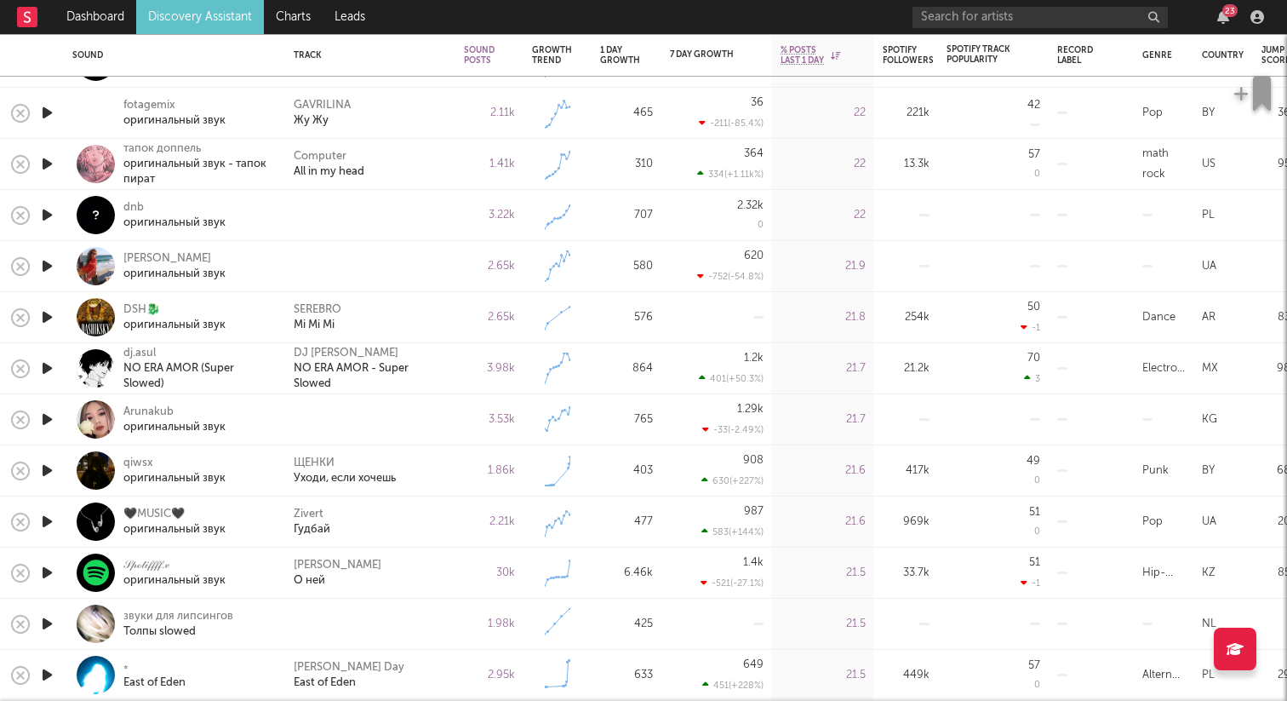
click at [52, 414] on icon "button" at bounding box center [47, 419] width 18 height 21
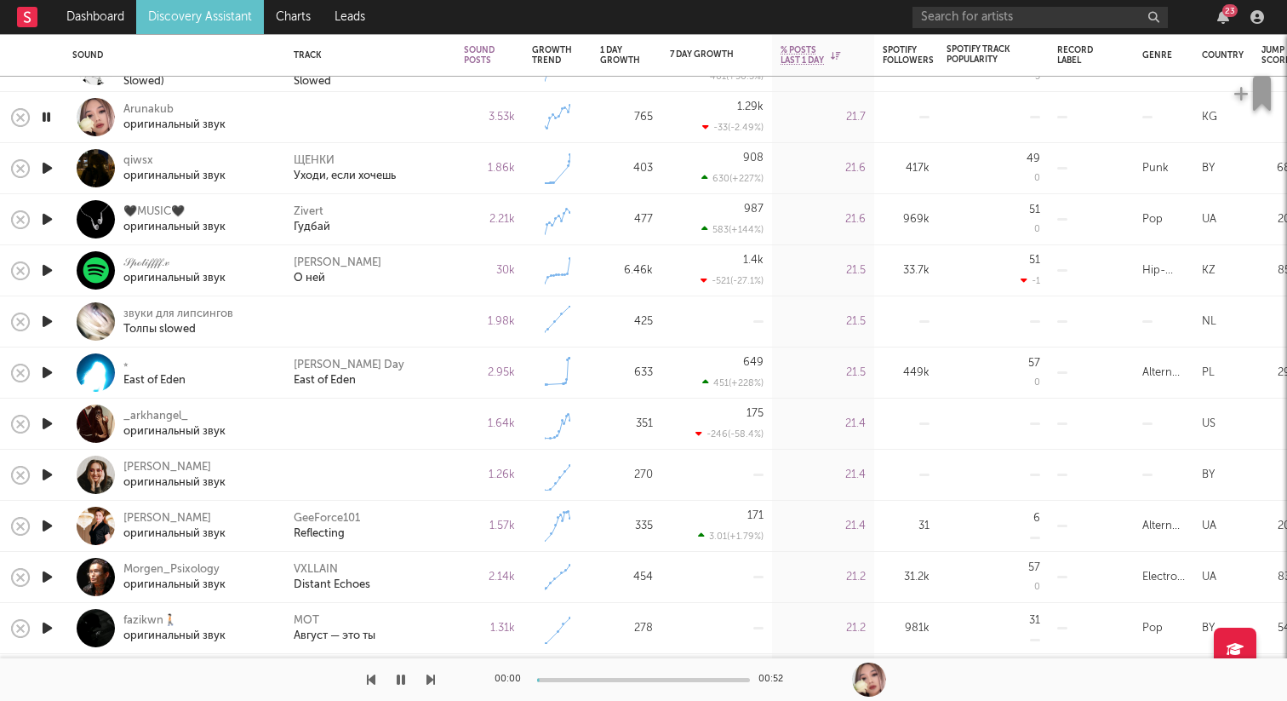
click at [50, 321] on icon "button" at bounding box center [47, 321] width 18 height 21
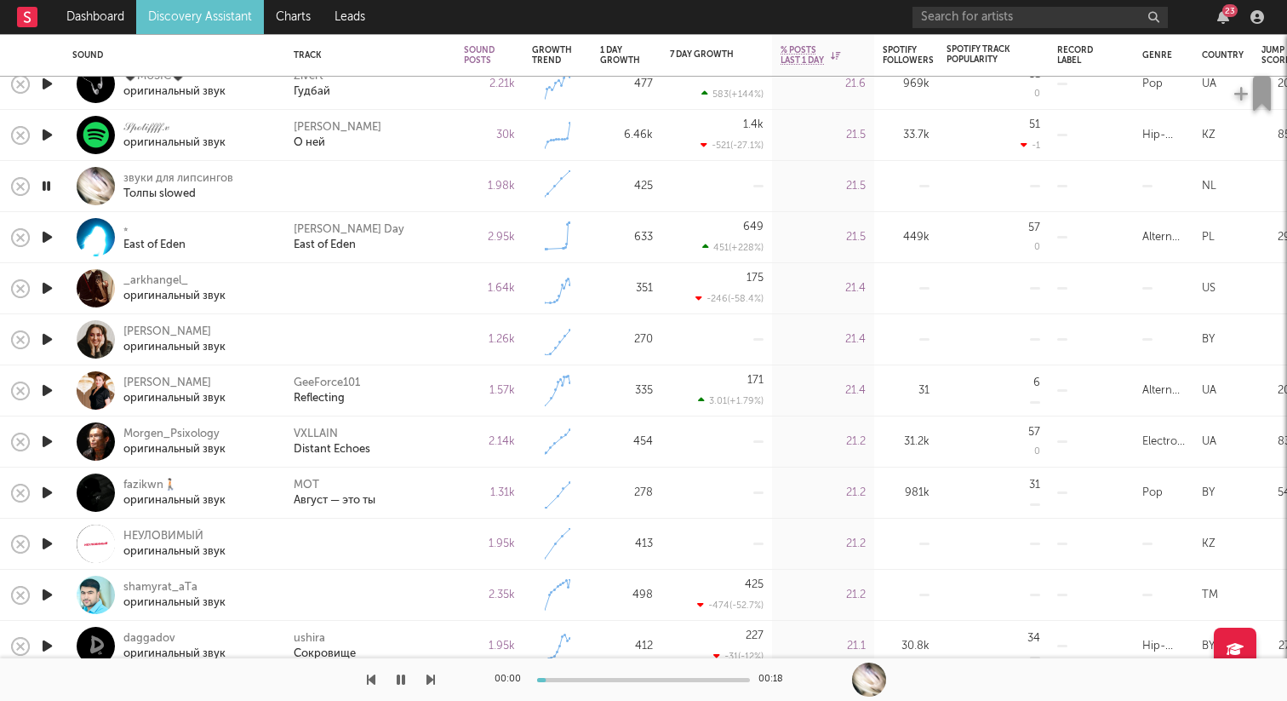
click at [49, 282] on icon "button" at bounding box center [47, 288] width 18 height 21
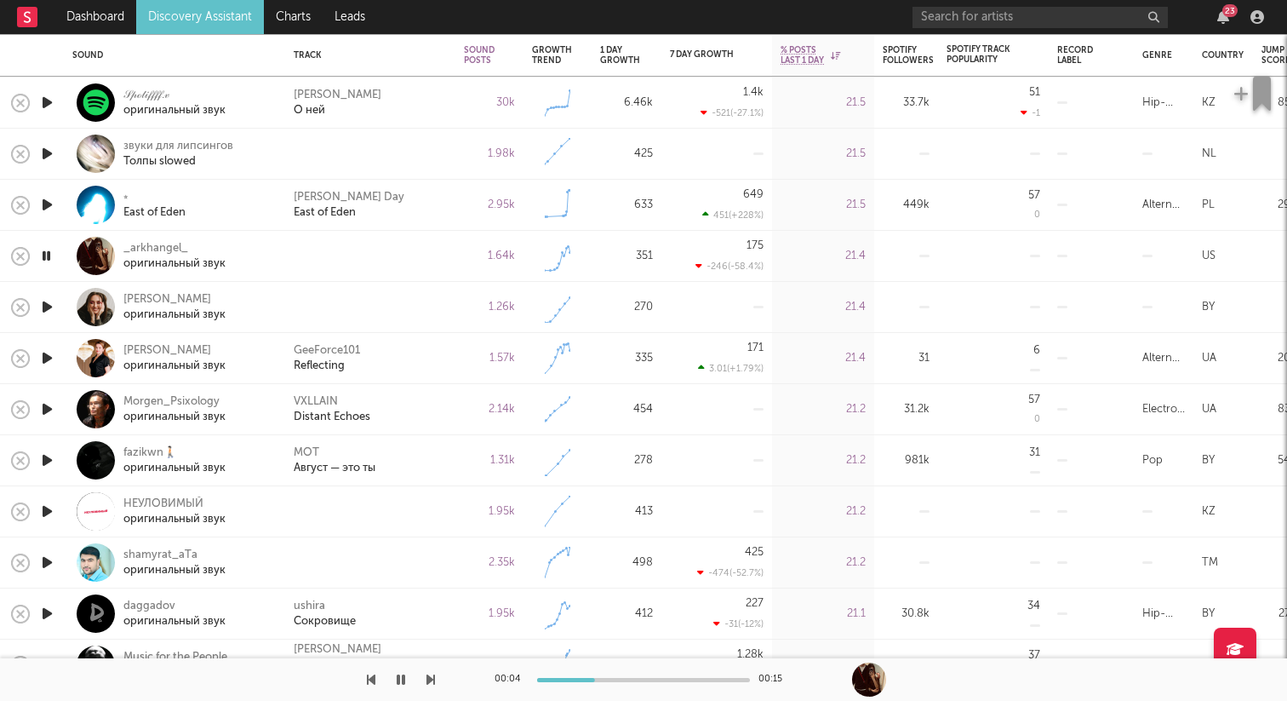
click at [49, 310] on icon "button" at bounding box center [47, 306] width 18 height 21
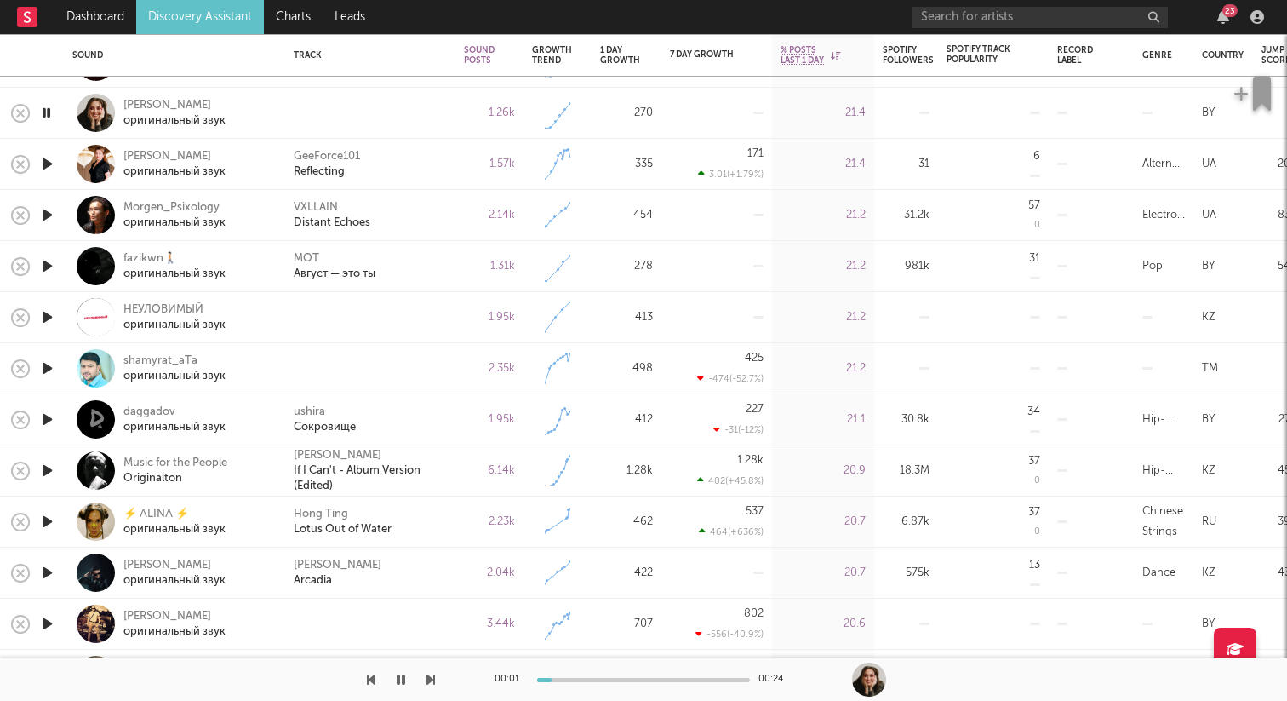
click at [54, 314] on icon "button" at bounding box center [47, 316] width 18 height 21
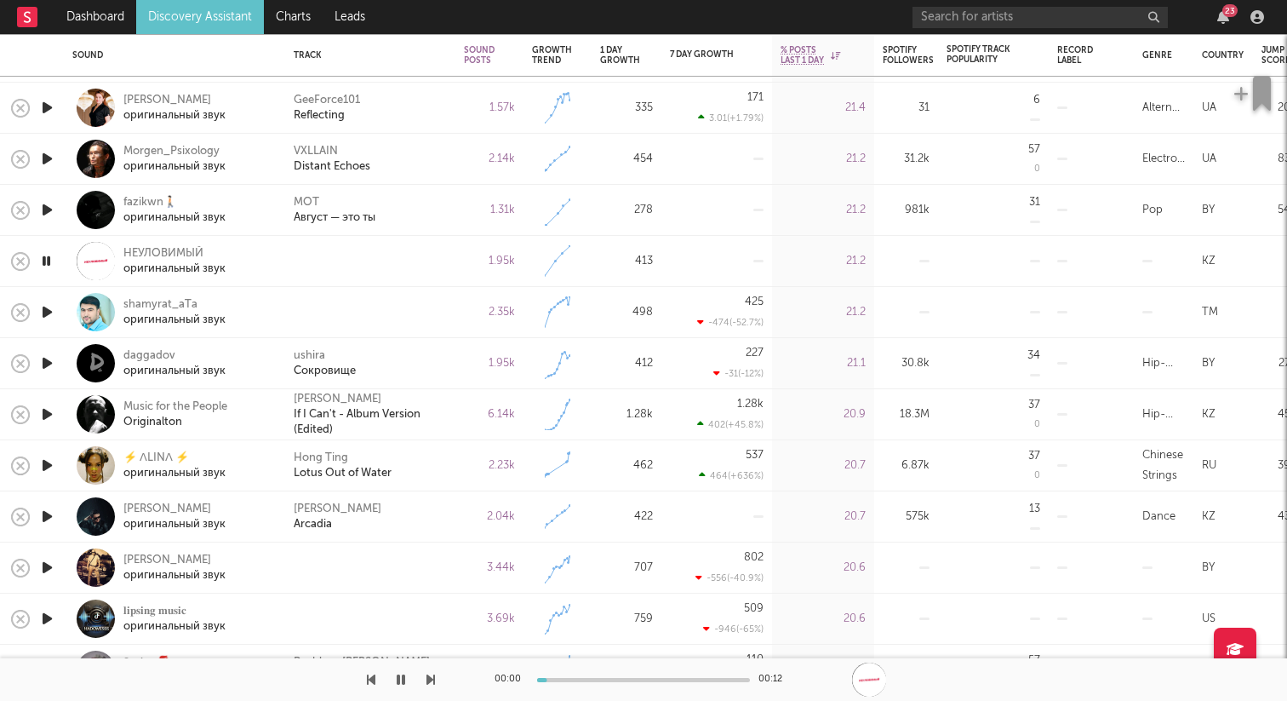
click at [53, 361] on icon "button" at bounding box center [47, 362] width 18 height 21
click at [52, 362] on icon "button" at bounding box center [46, 362] width 16 height 21
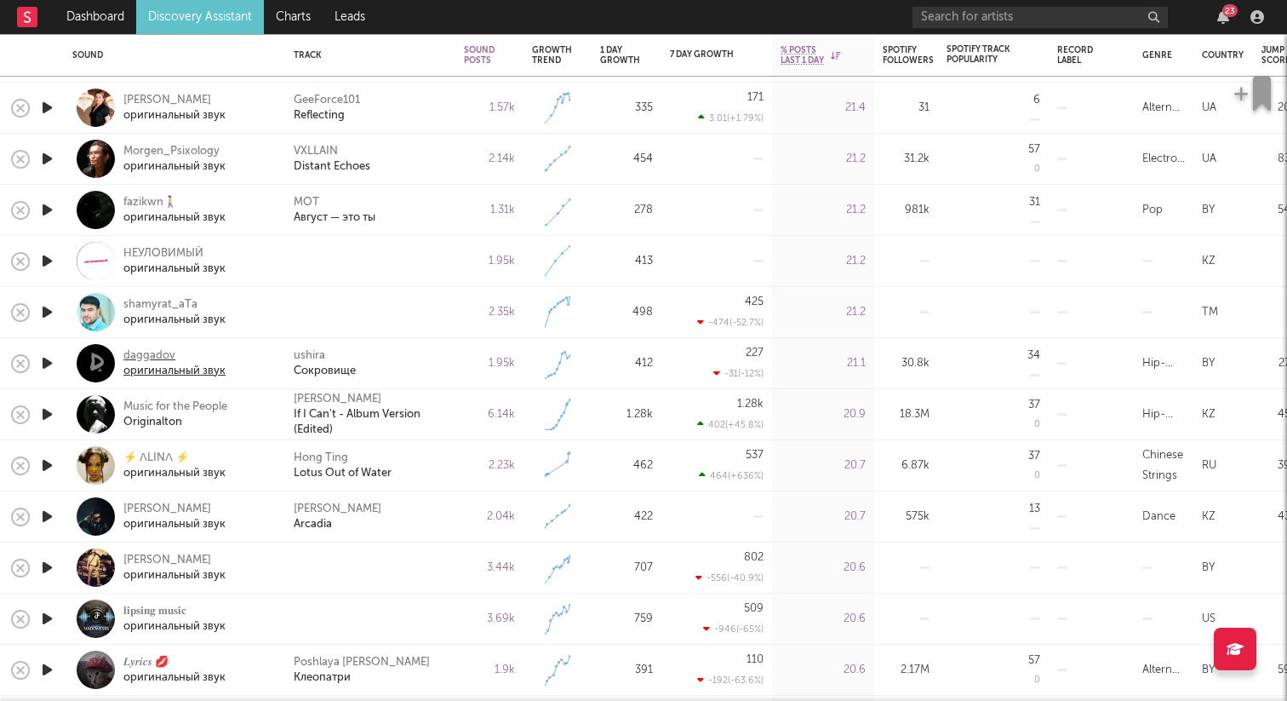
click at [157, 349] on div "daggadov" at bounding box center [174, 355] width 102 height 15
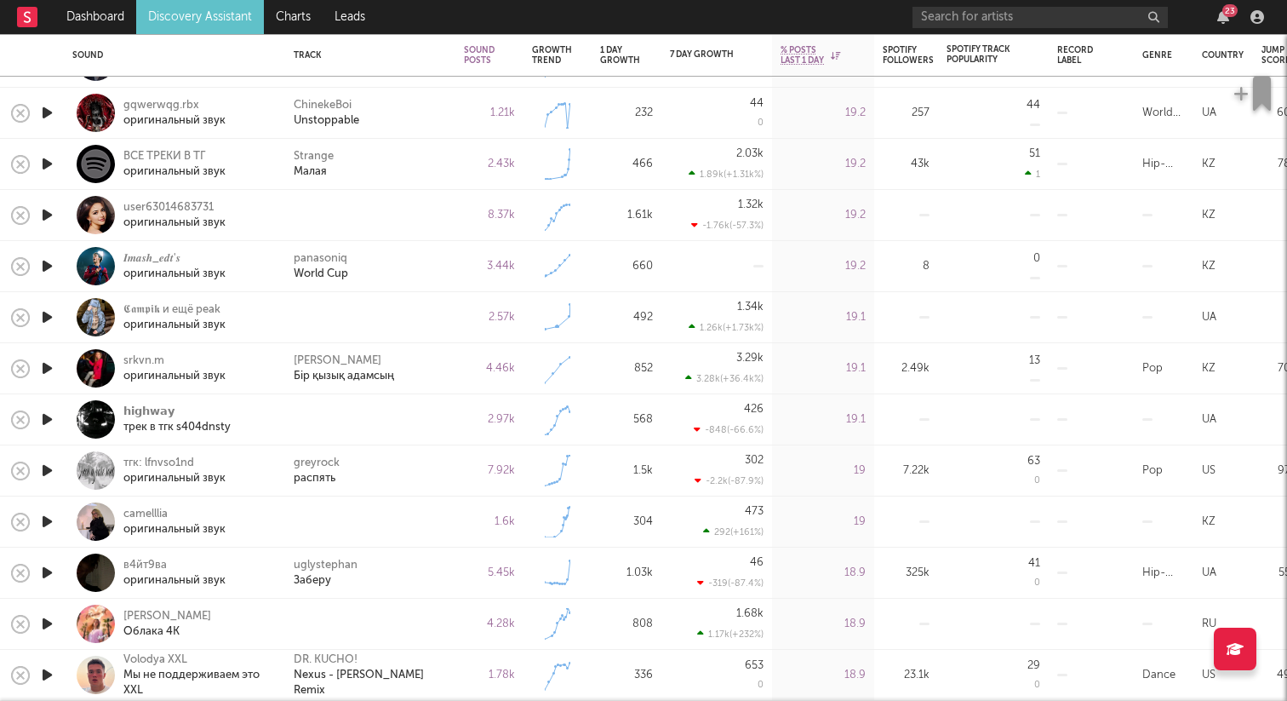
click at [50, 415] on icon "button" at bounding box center [47, 419] width 18 height 21
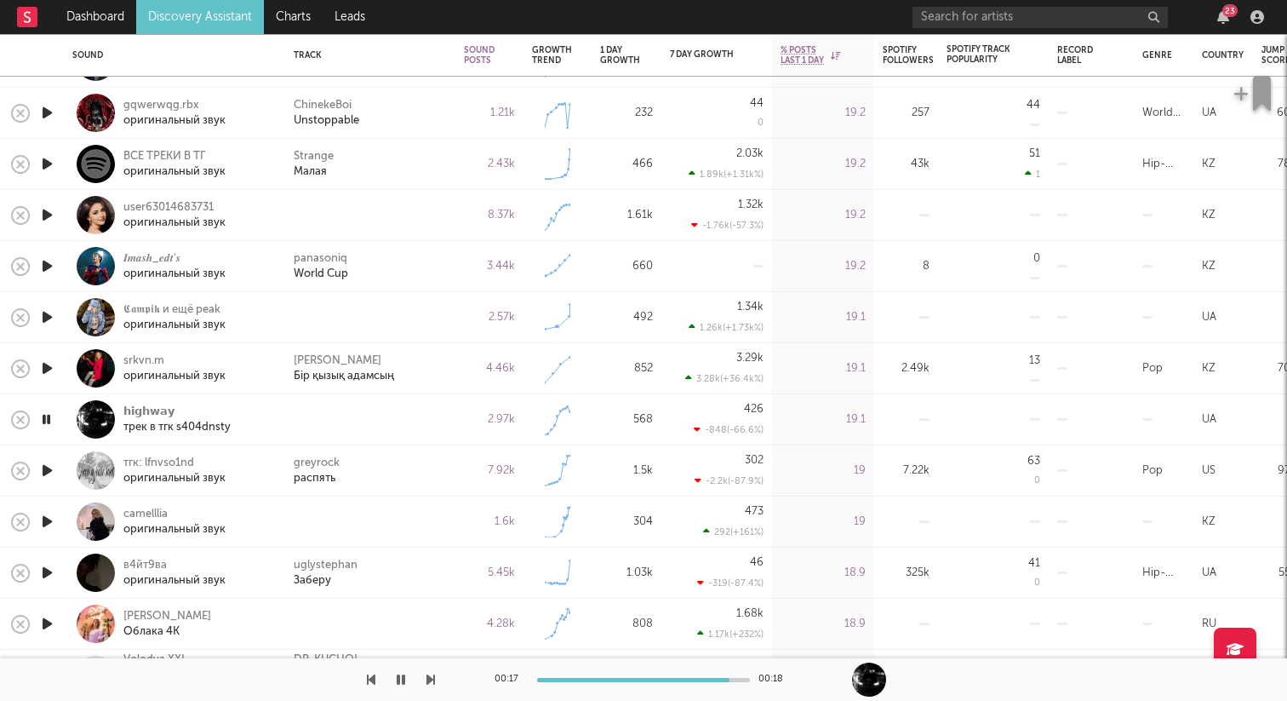
click at [56, 421] on div at bounding box center [47, 419] width 34 height 51
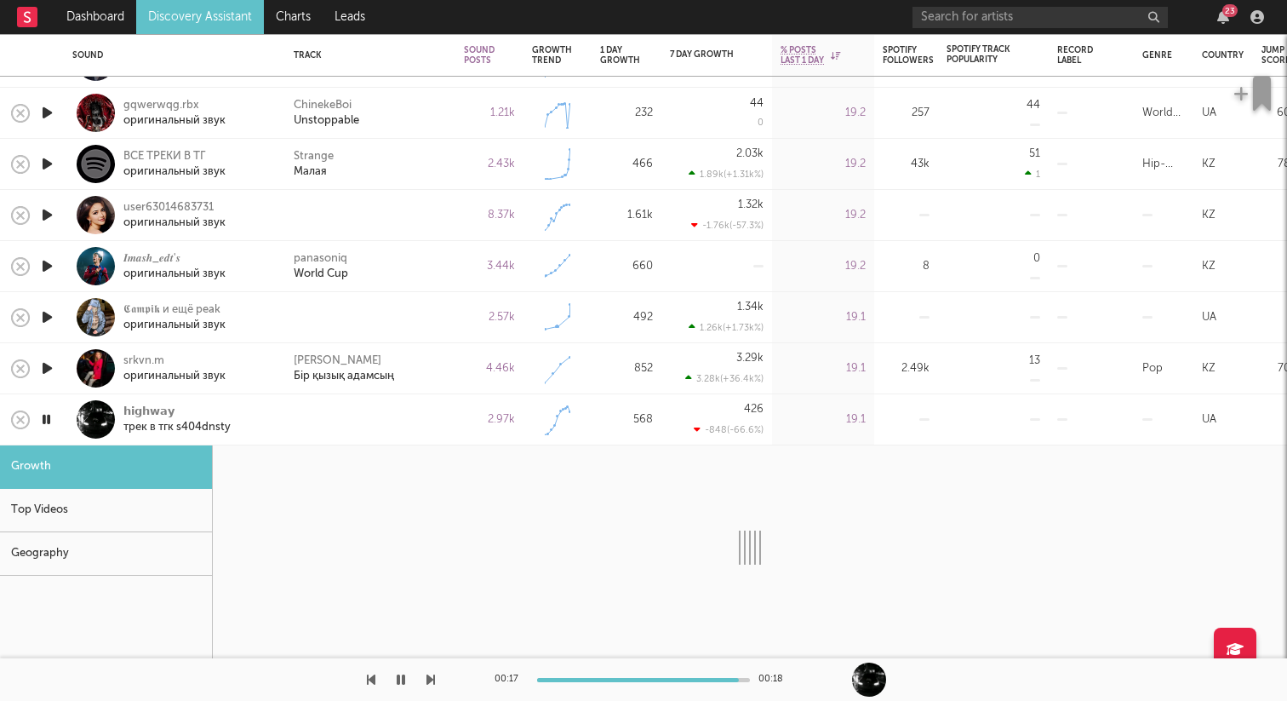
click at [74, 419] on div "𝗵𝗶𝗴𝗵𝘄𝗮𝘆 трек в тгк s404dnsty" at bounding box center [174, 419] width 204 height 50
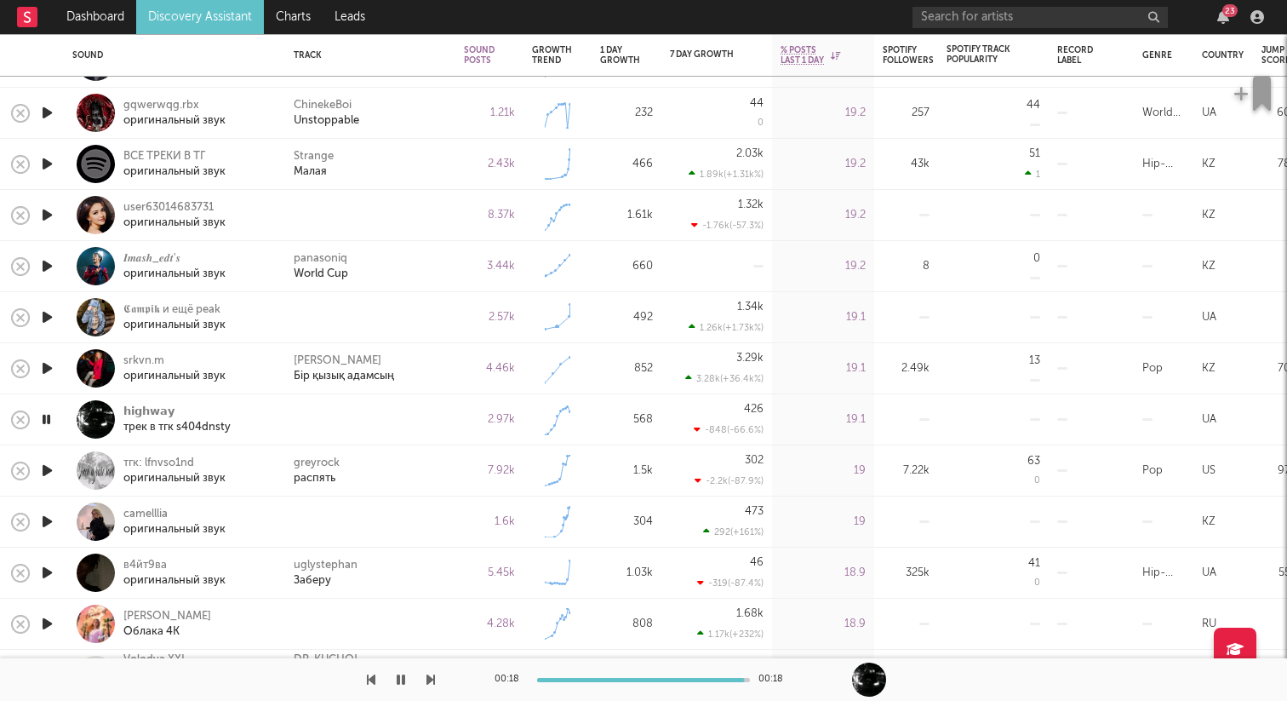
click at [46, 418] on icon "button" at bounding box center [46, 419] width 16 height 21
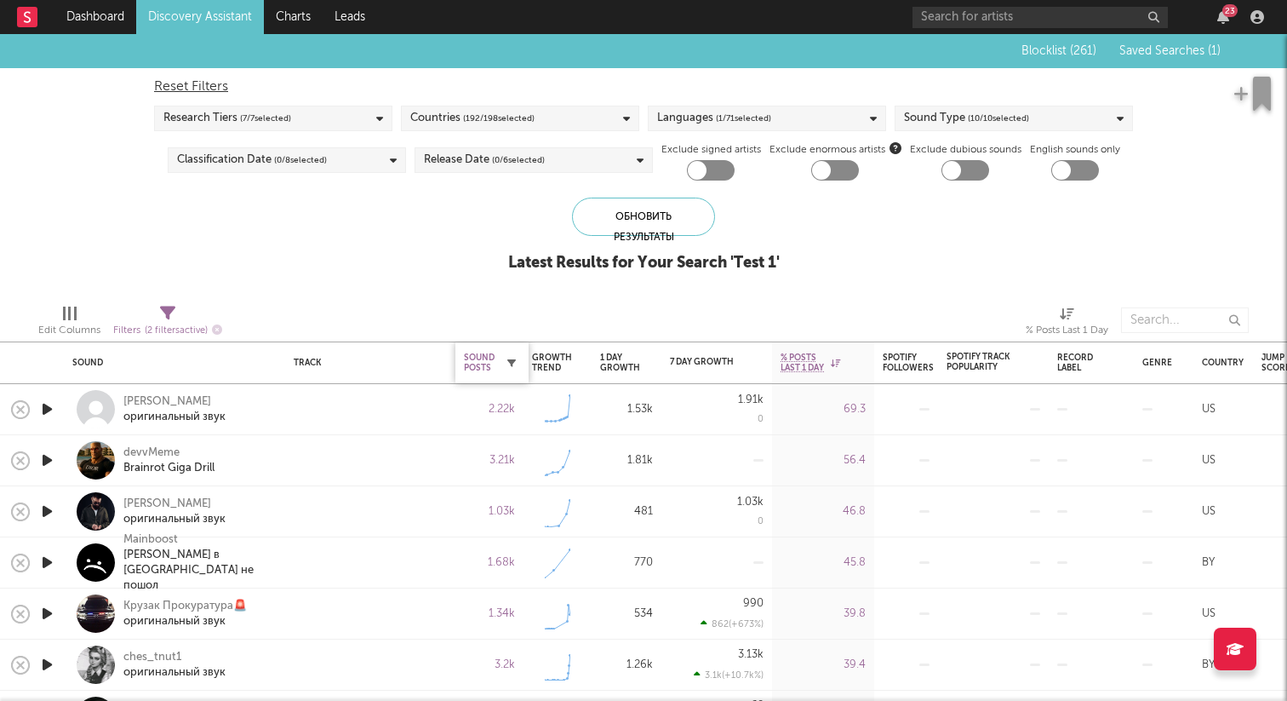
click at [513, 365] on icon "button" at bounding box center [511, 362] width 9 height 9
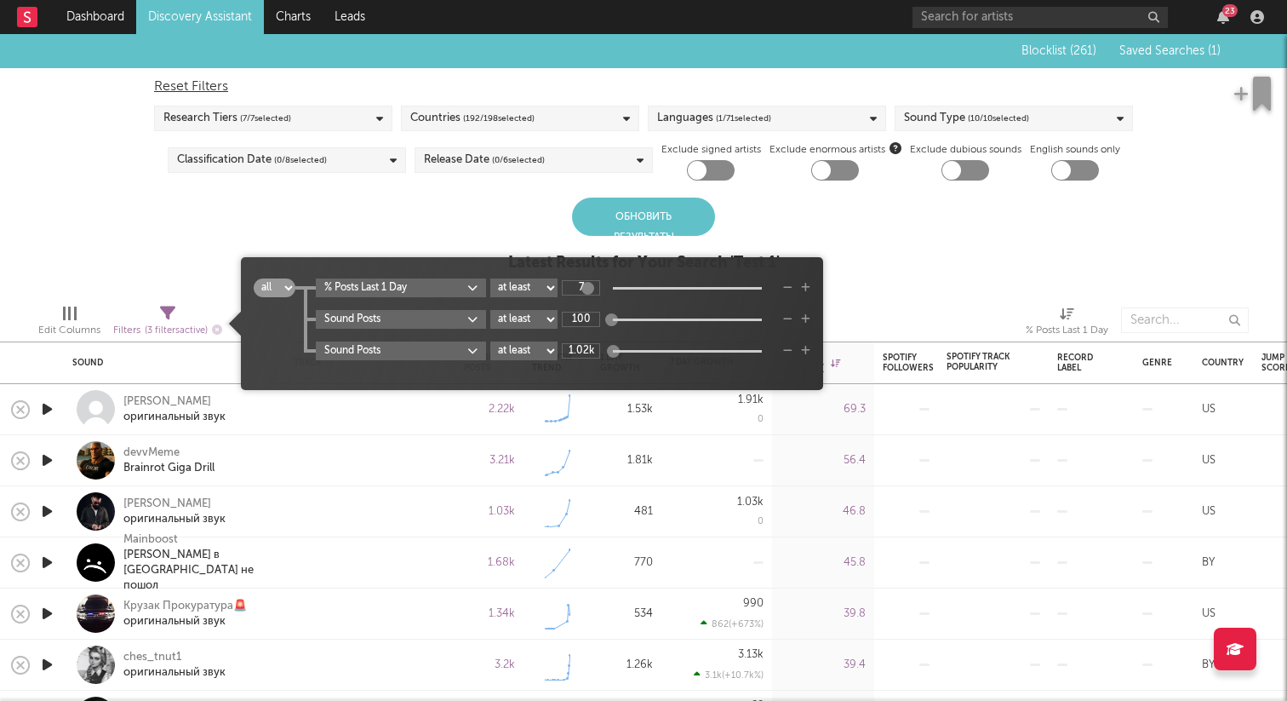
click at [552, 346] on select "at least at most between" at bounding box center [523, 350] width 67 height 19
click at [491, 341] on select "at least at most between" at bounding box center [523, 350] width 67 height 19
select select "max"
click at [588, 347] on input "1.02k" at bounding box center [581, 350] width 38 height 15
click at [884, 271] on div "Blocklist ( 261 ) Saved Searches ( 1 ) Reset Filters Research Tiers ( 7 / 7 sel…" at bounding box center [643, 162] width 1287 height 256
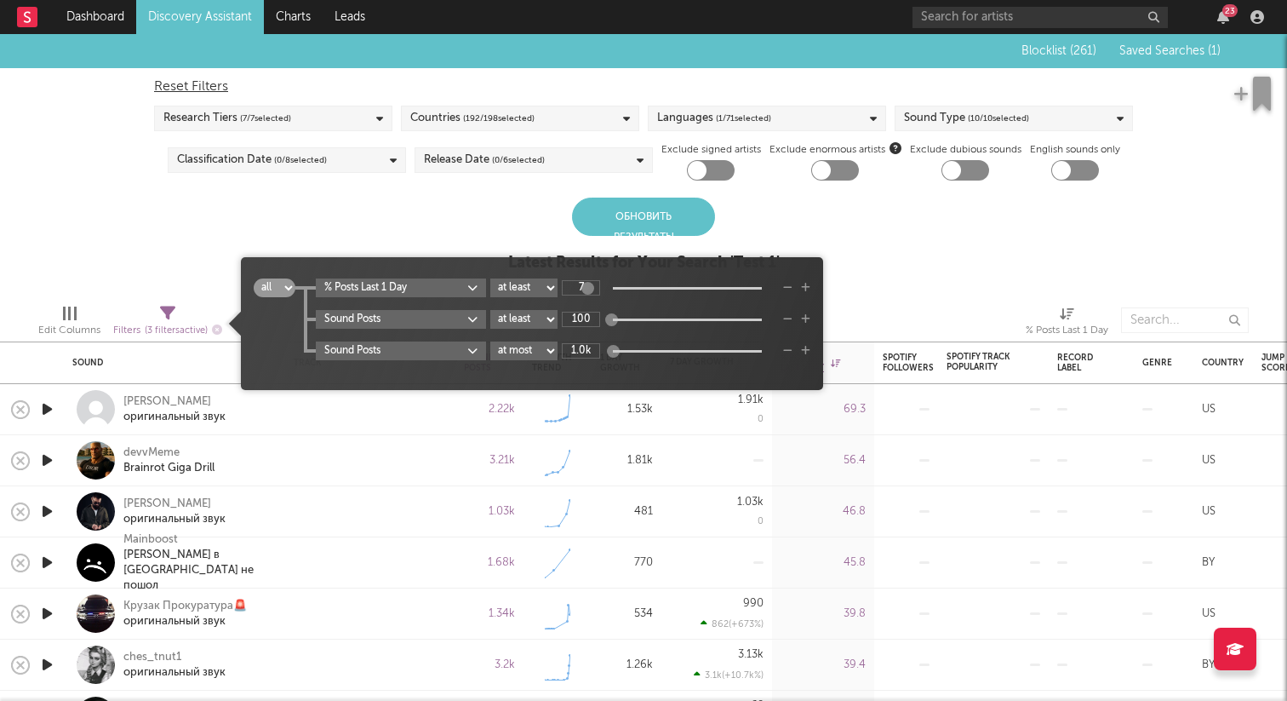
type input "1k"
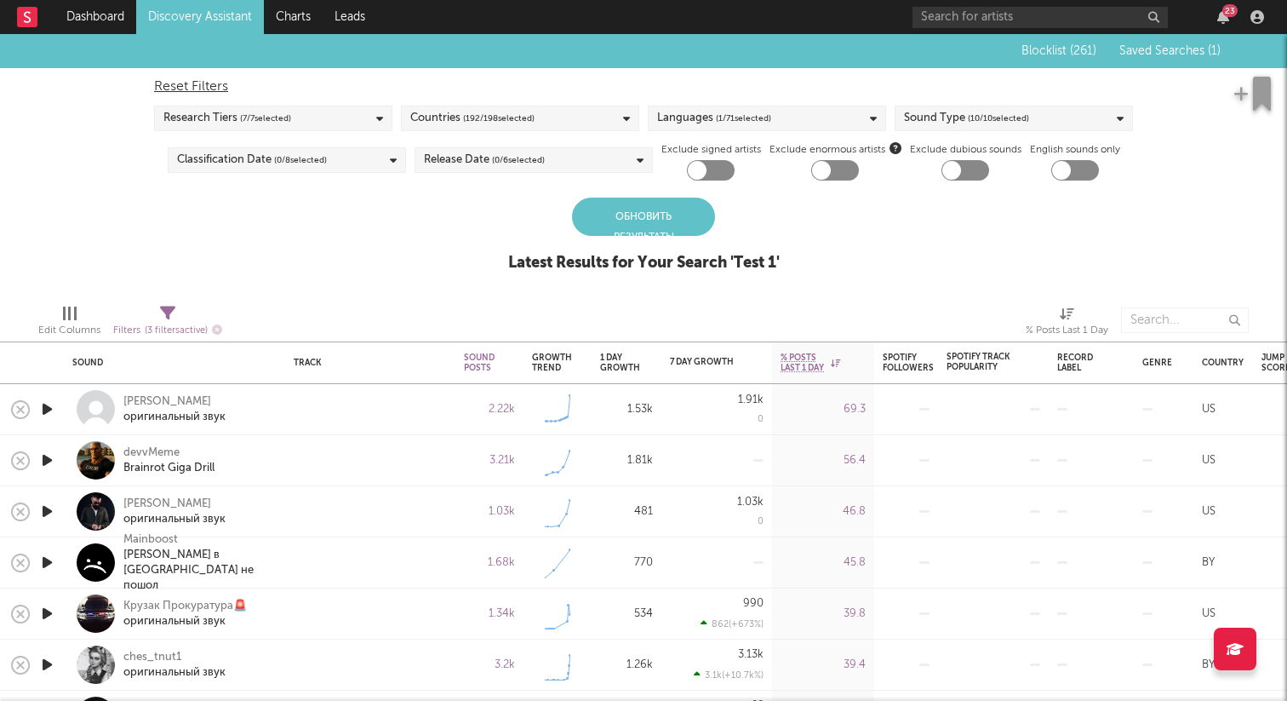
click at [179, 318] on span "Filters ( 3 filters active)" at bounding box center [167, 323] width 109 height 35
select select "max"
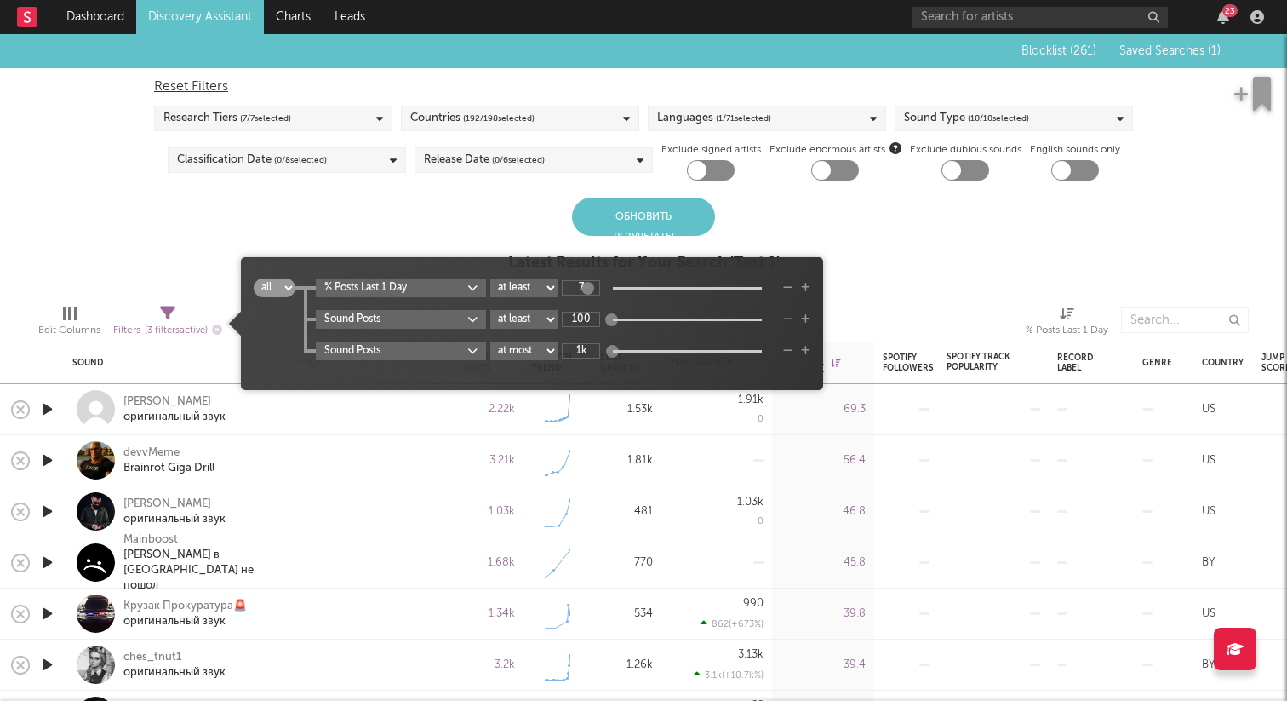
click at [179, 318] on span "Filters ( 3 filters active)" at bounding box center [167, 323] width 109 height 35
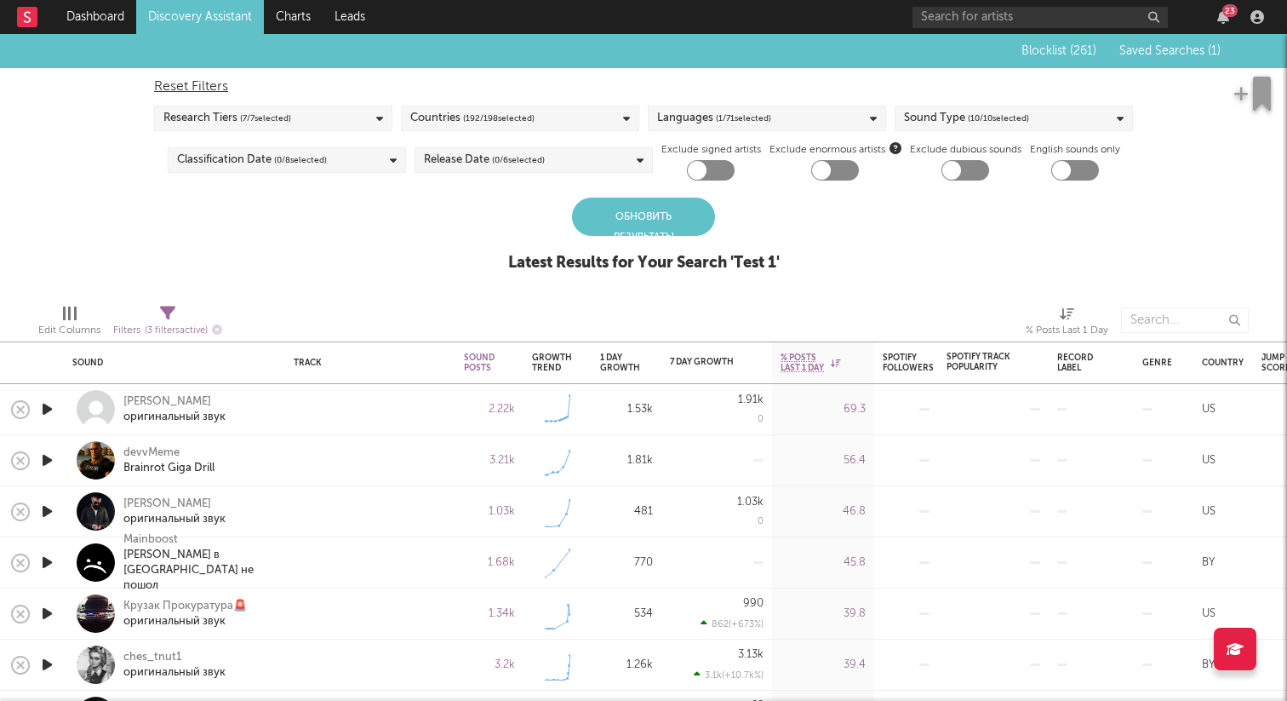
click at [644, 215] on div "Обновить результаты" at bounding box center [643, 216] width 143 height 38
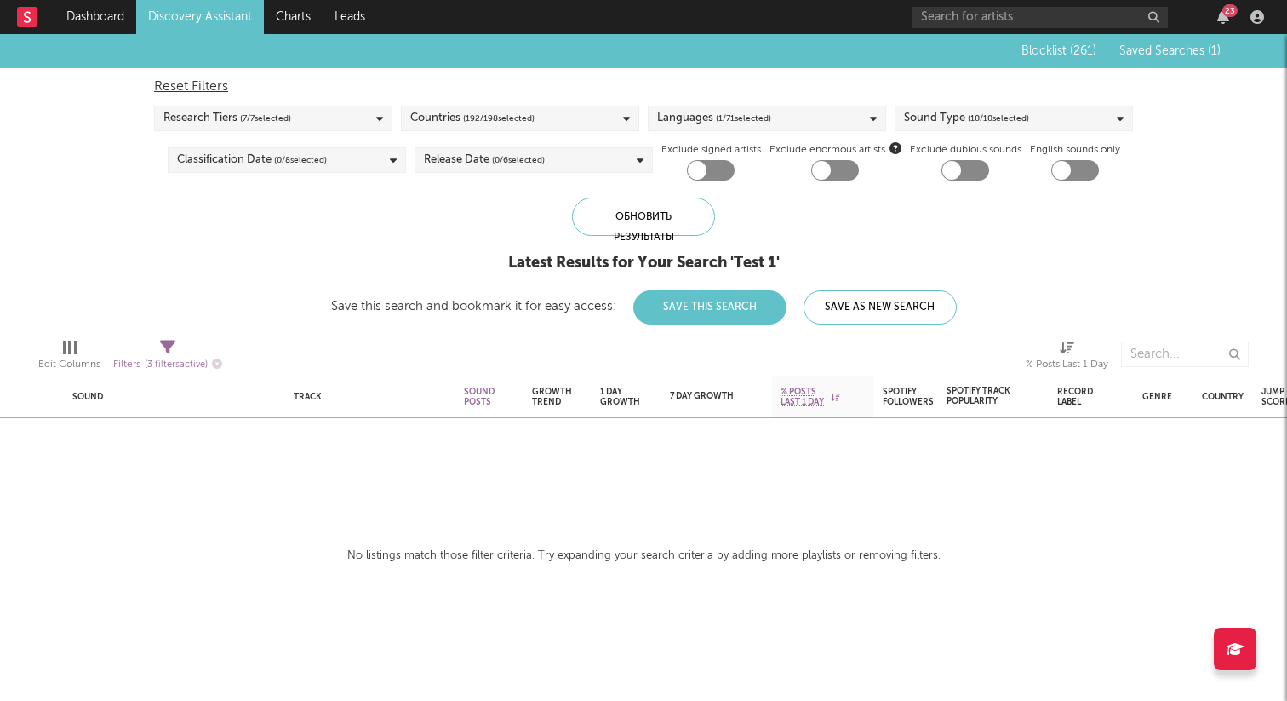
select select "max"
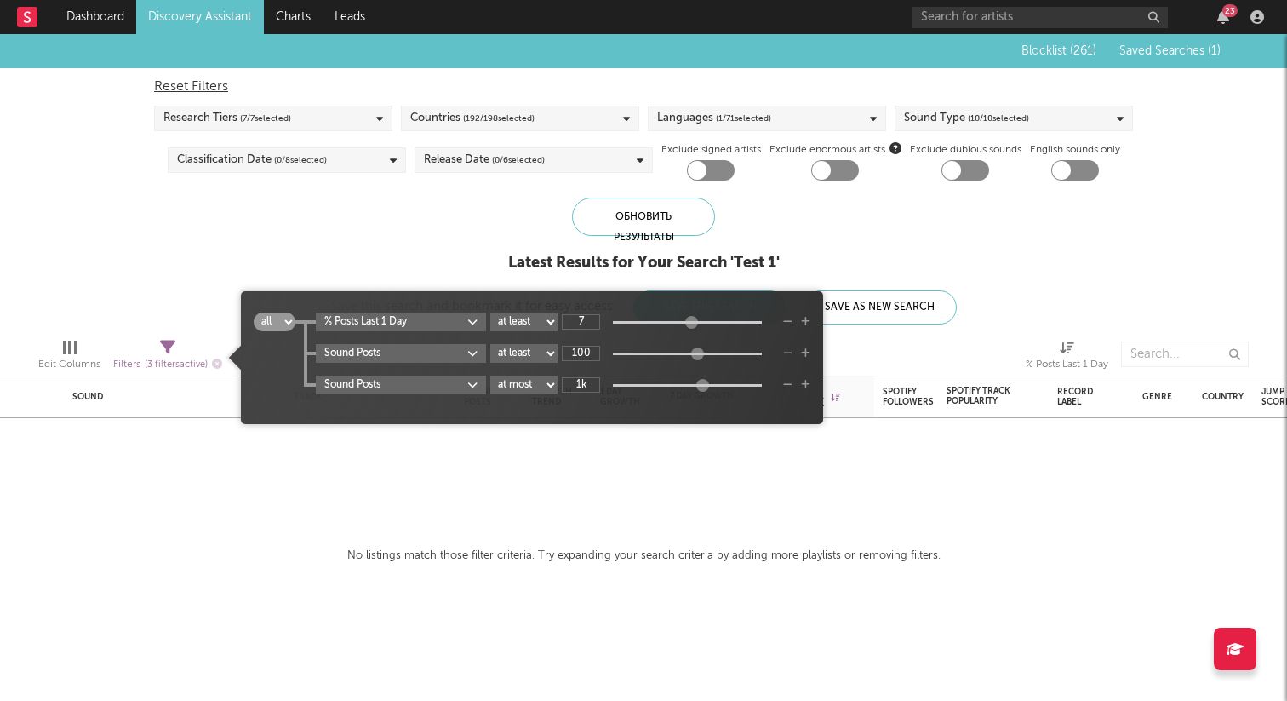
click at [169, 356] on div "Filters ( 3 filters active)" at bounding box center [167, 364] width 109 height 21
click at [188, 250] on div "Blocklist ( 261 ) Saved Searches ( 1 ) Reset Filters Research Tiers ( 7 / 7 sel…" at bounding box center [643, 179] width 1287 height 290
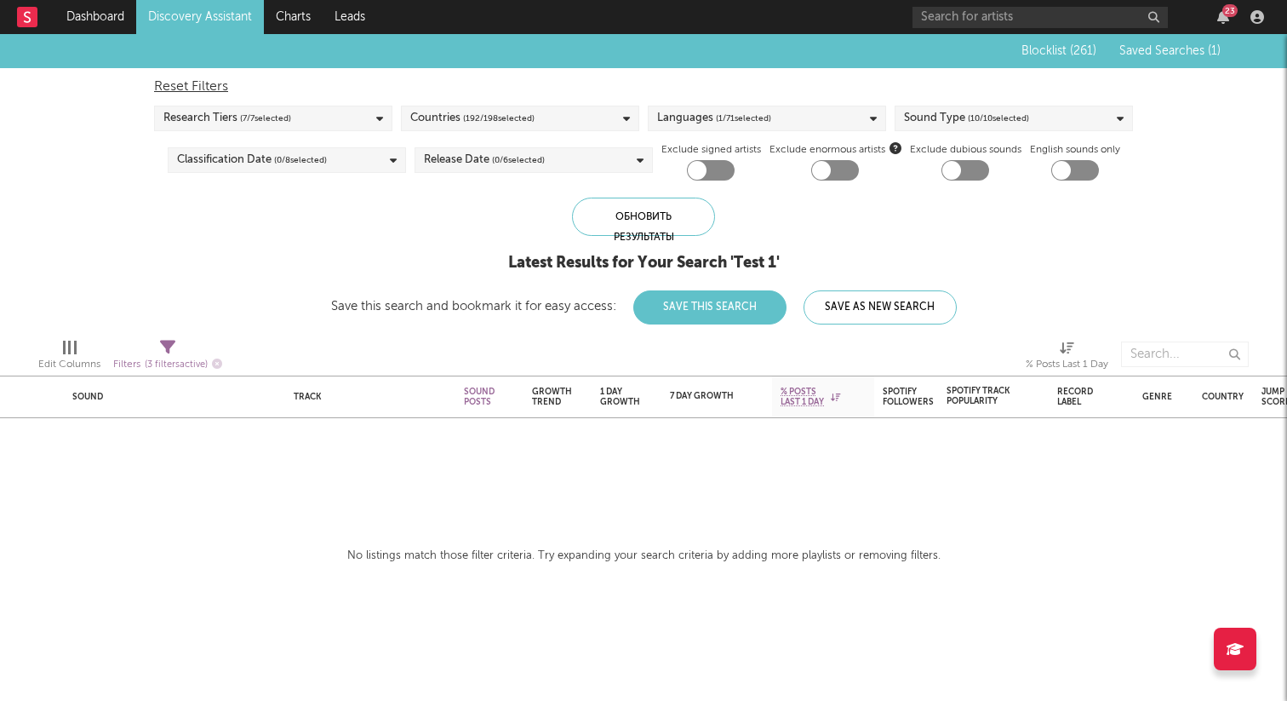
select select "max"
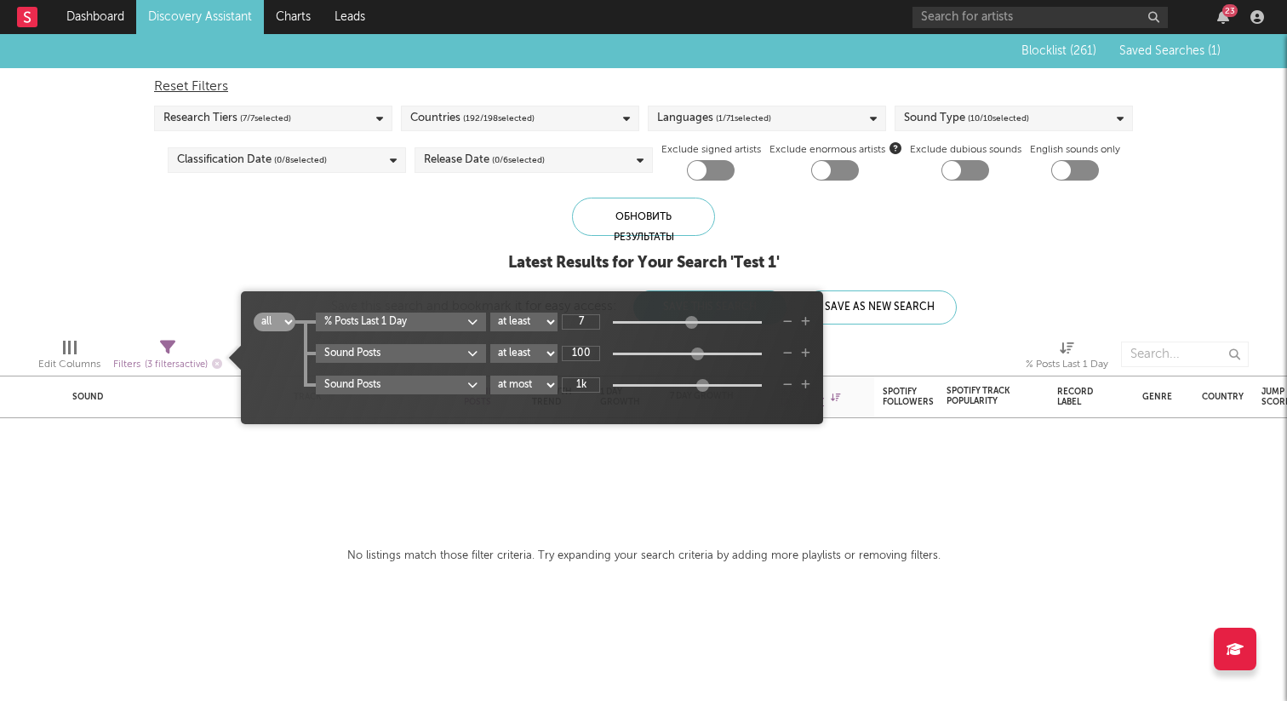
click at [167, 346] on icon at bounding box center [167, 347] width 15 height 15
type input "2"
click at [691, 325] on div at bounding box center [689, 322] width 13 height 13
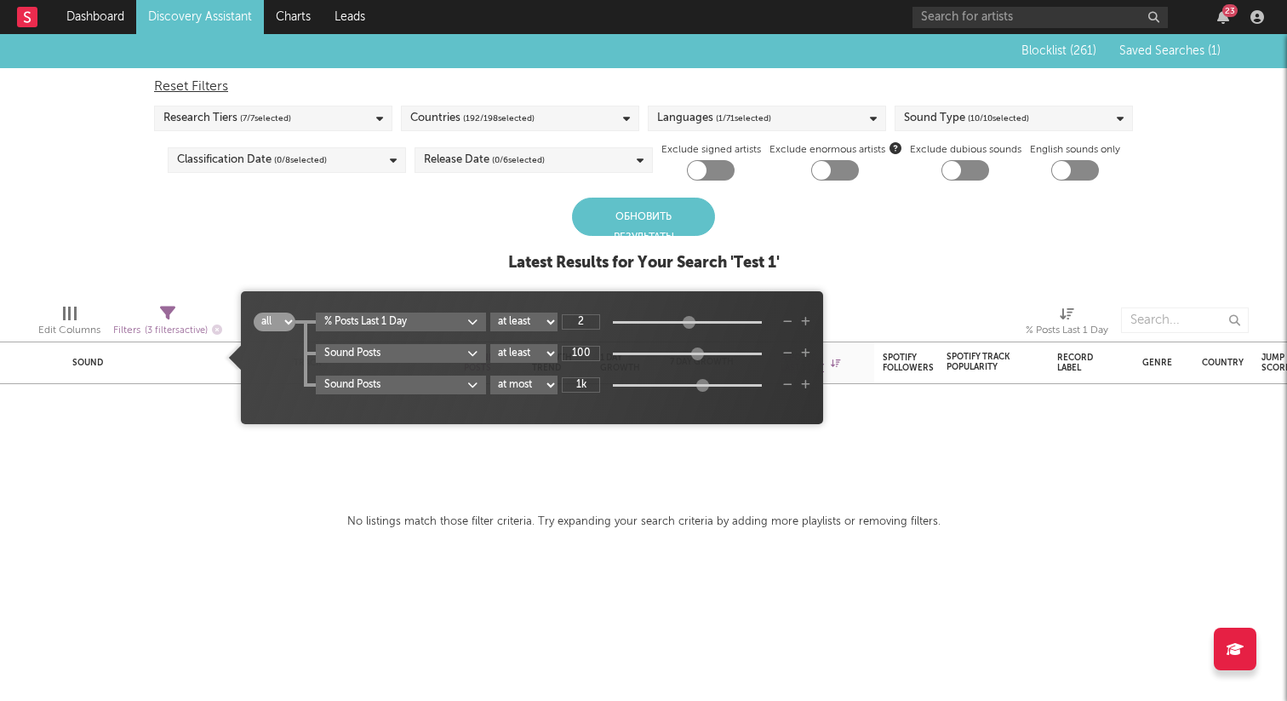
click at [664, 232] on div "Обновить результаты" at bounding box center [643, 216] width 143 height 38
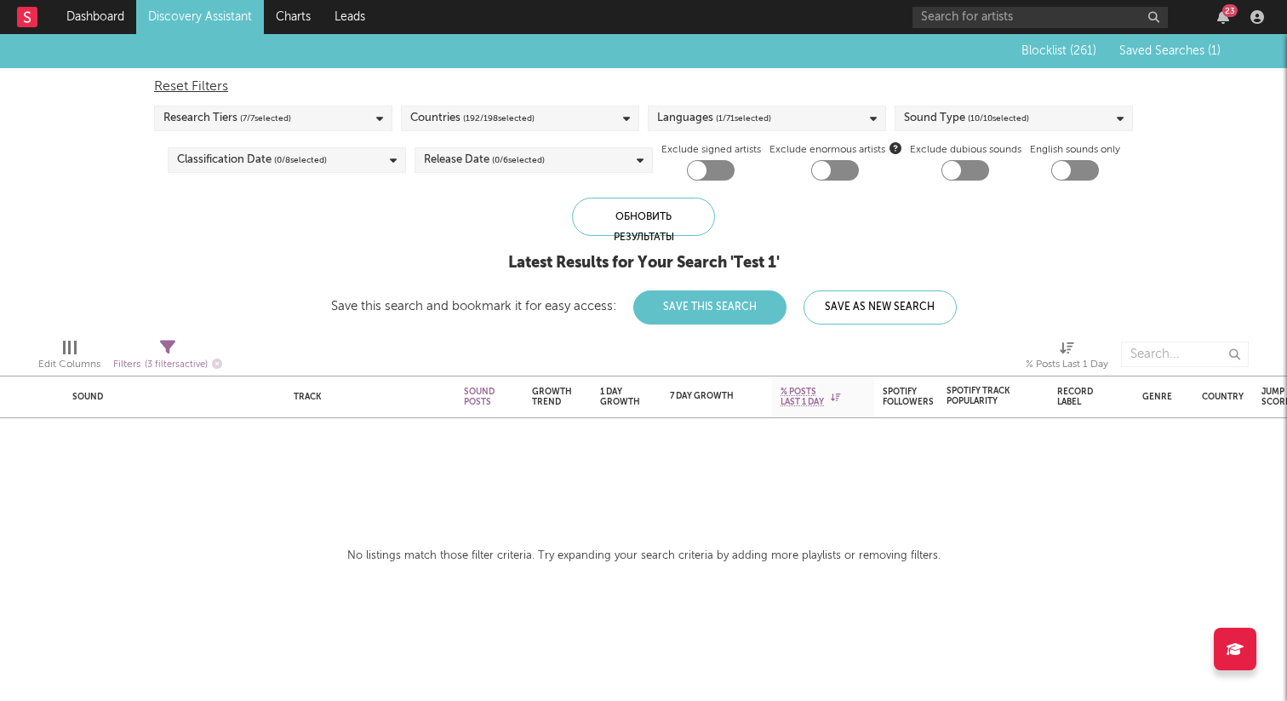
click at [700, 124] on div "Languages ( 1 / 71 selected)" at bounding box center [714, 118] width 114 height 20
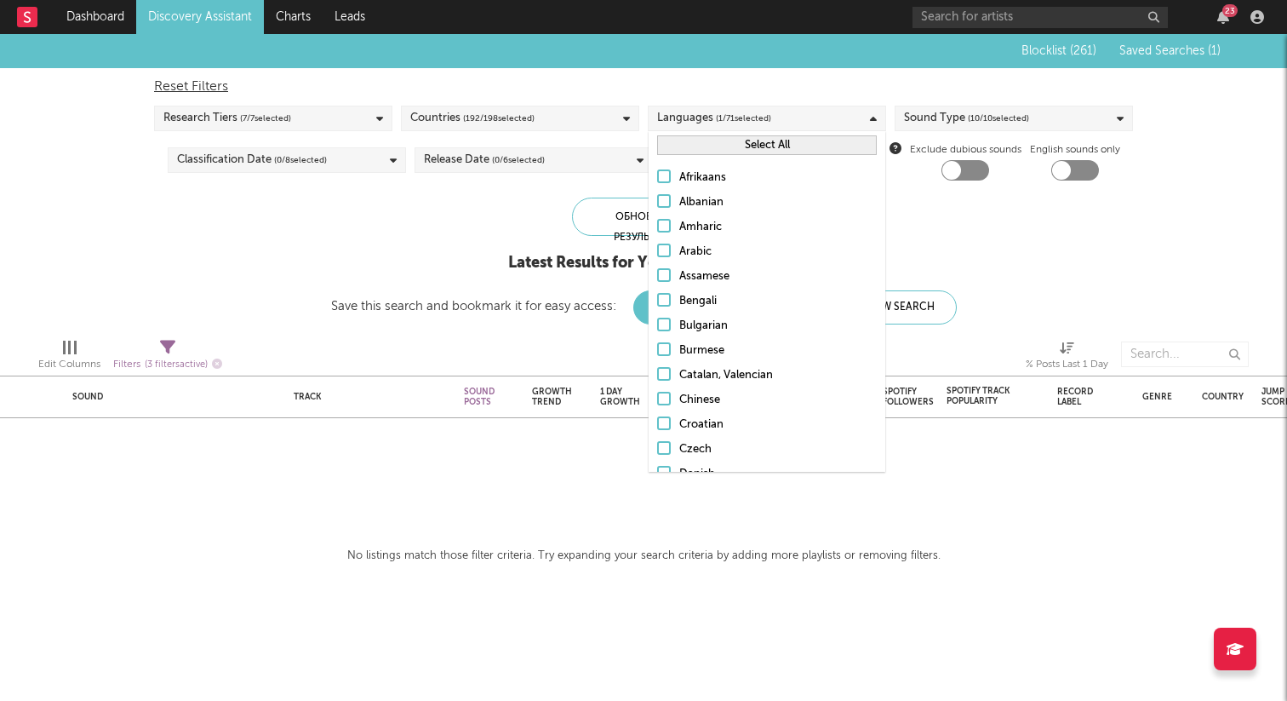
click at [699, 139] on button "Select All" at bounding box center [767, 145] width 220 height 20
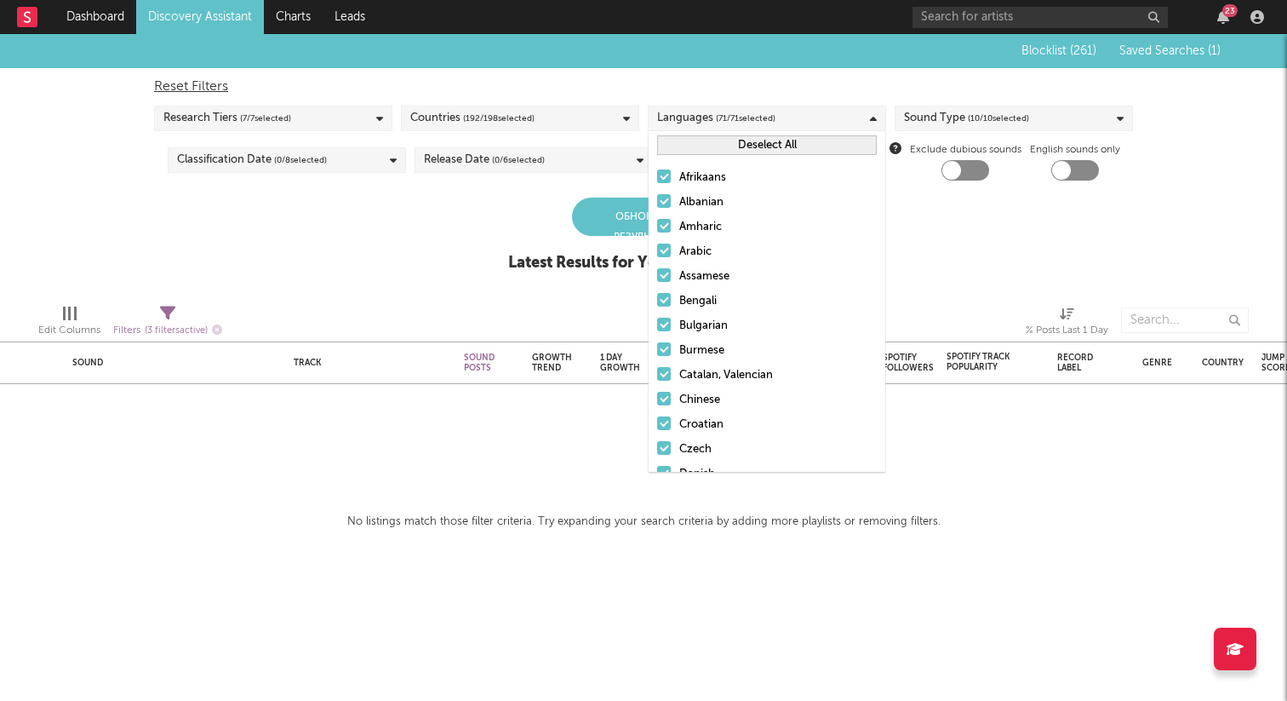
click at [491, 200] on div "Blocklist ( 261 ) Saved Searches ( 1 ) Reset Filters Research Tiers ( 7 / 7 sel…" at bounding box center [643, 162] width 1287 height 256
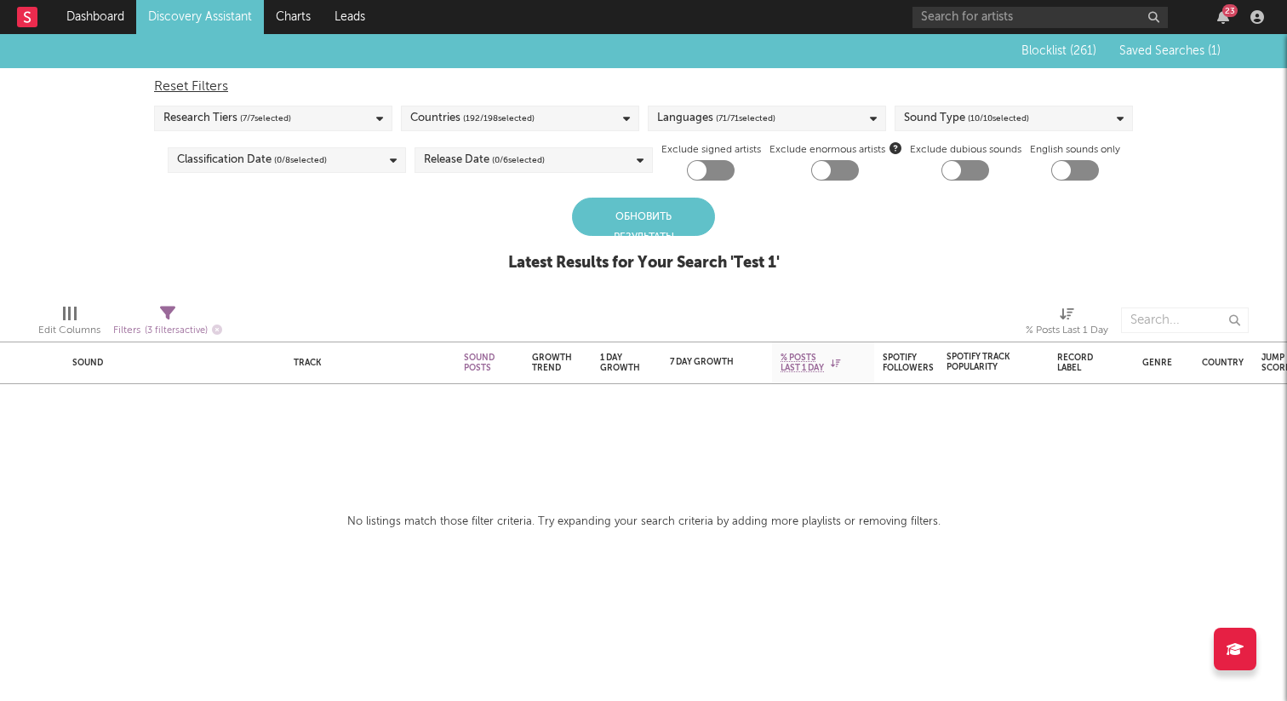
click at [655, 216] on div "Обновить результаты" at bounding box center [643, 216] width 143 height 38
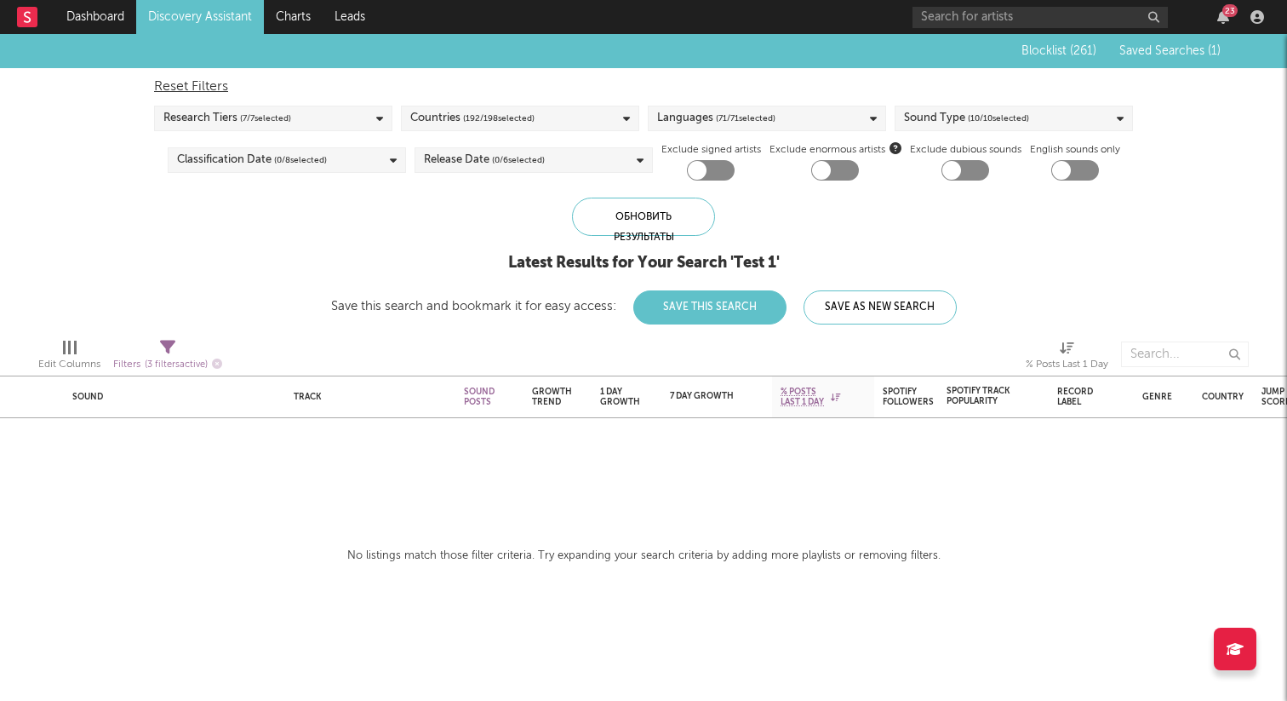
select select "max"
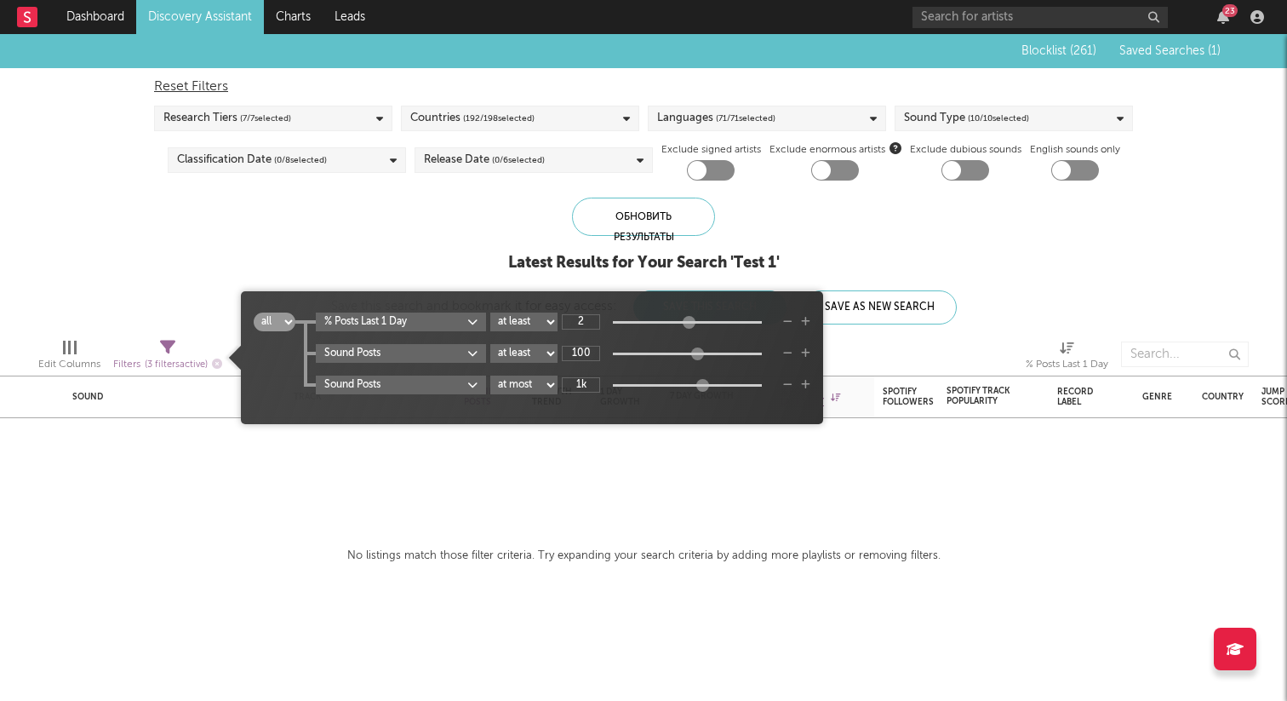
click at [167, 347] on icon at bounding box center [167, 347] width 15 height 15
click at [175, 287] on div "Blocklist ( 261 ) Saved Searches ( 1 ) Reset Filters Research Tiers ( 7 / 7 sel…" at bounding box center [643, 179] width 1287 height 290
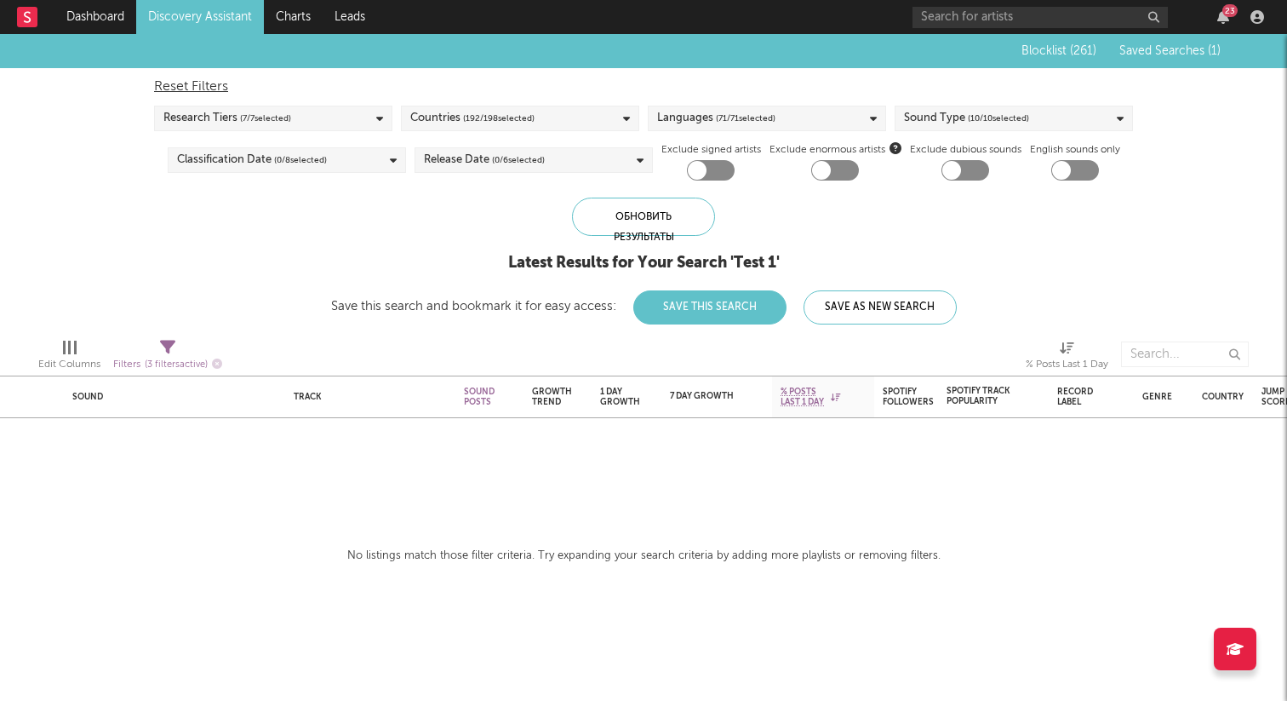
click at [566, 117] on div "Countries ( 192 / 198 selected)" at bounding box center [520, 119] width 238 height 26
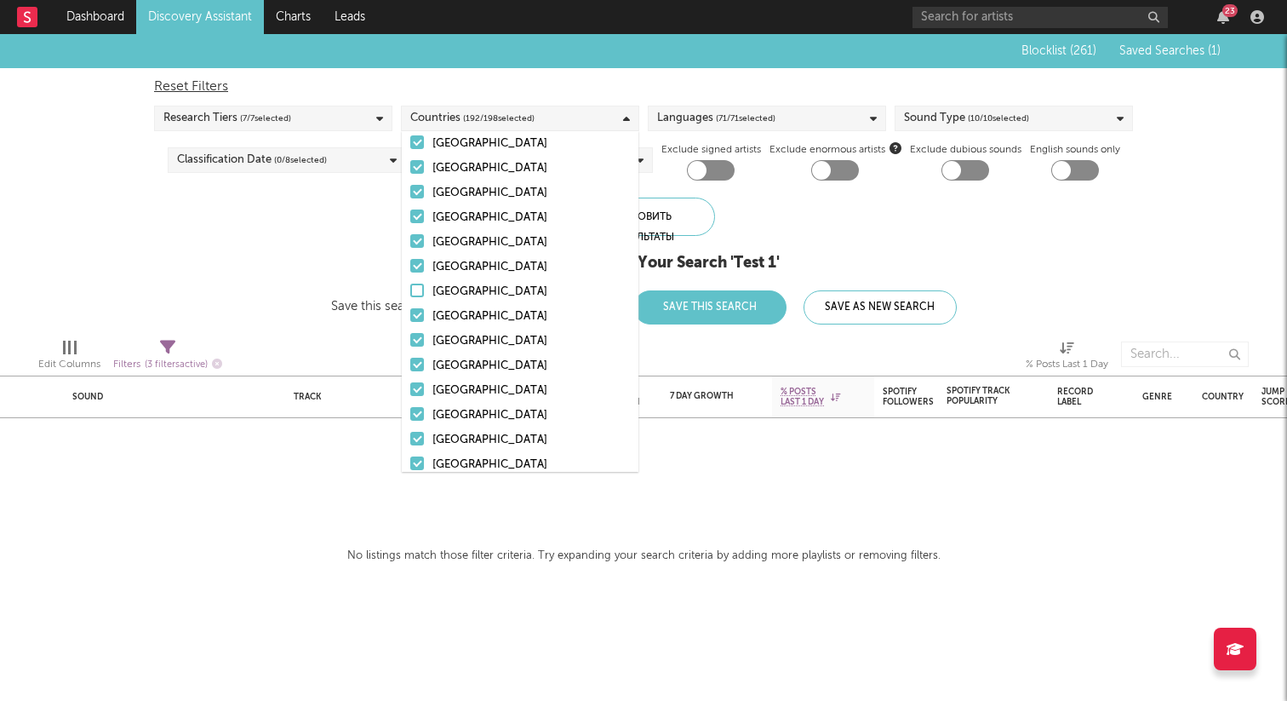
scroll to position [4622, 0]
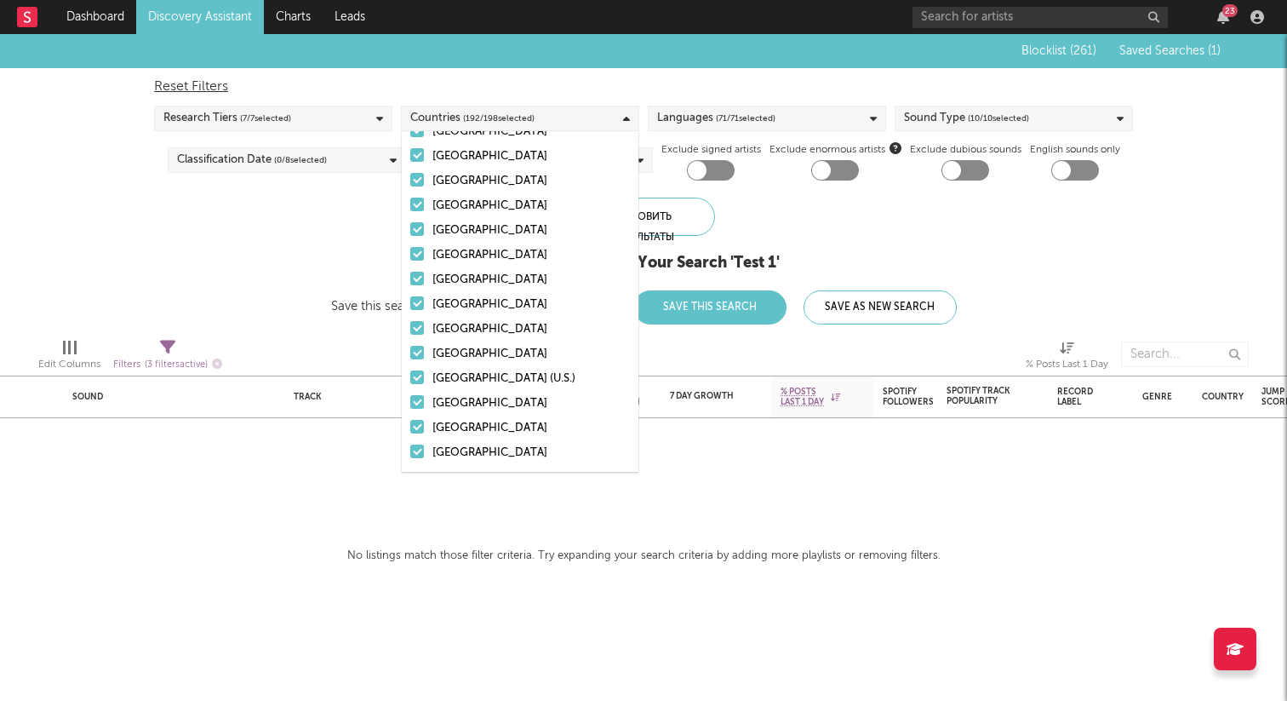
click at [893, 230] on div "Обновить результаты Latest Results for Your Search ' Test 1 ' Save this search …" at bounding box center [644, 260] width 626 height 127
